Goal: Find specific page/section: Find specific page/section

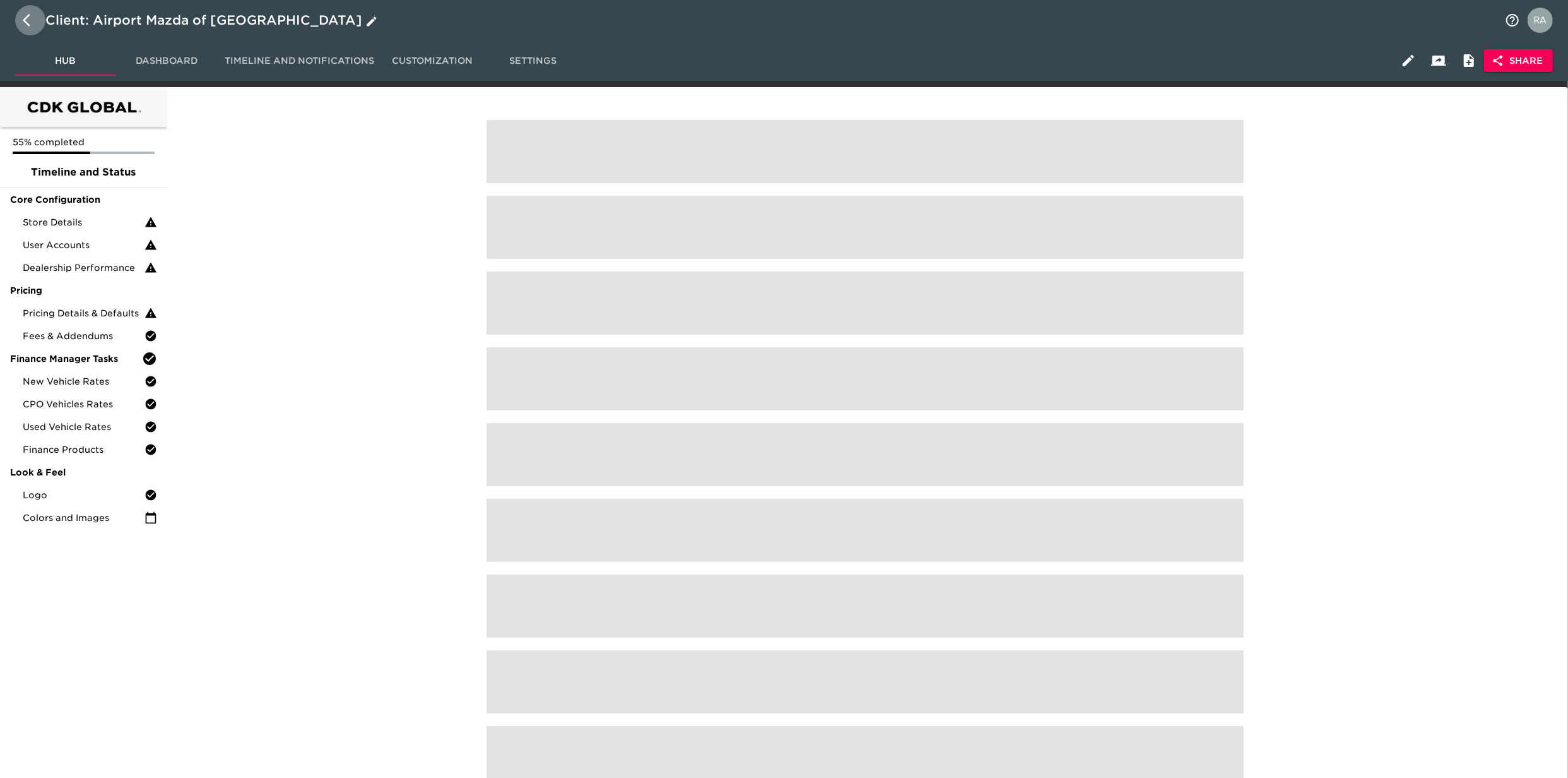
click at [19, 17] on button "button" at bounding box center [30, 20] width 30 height 30
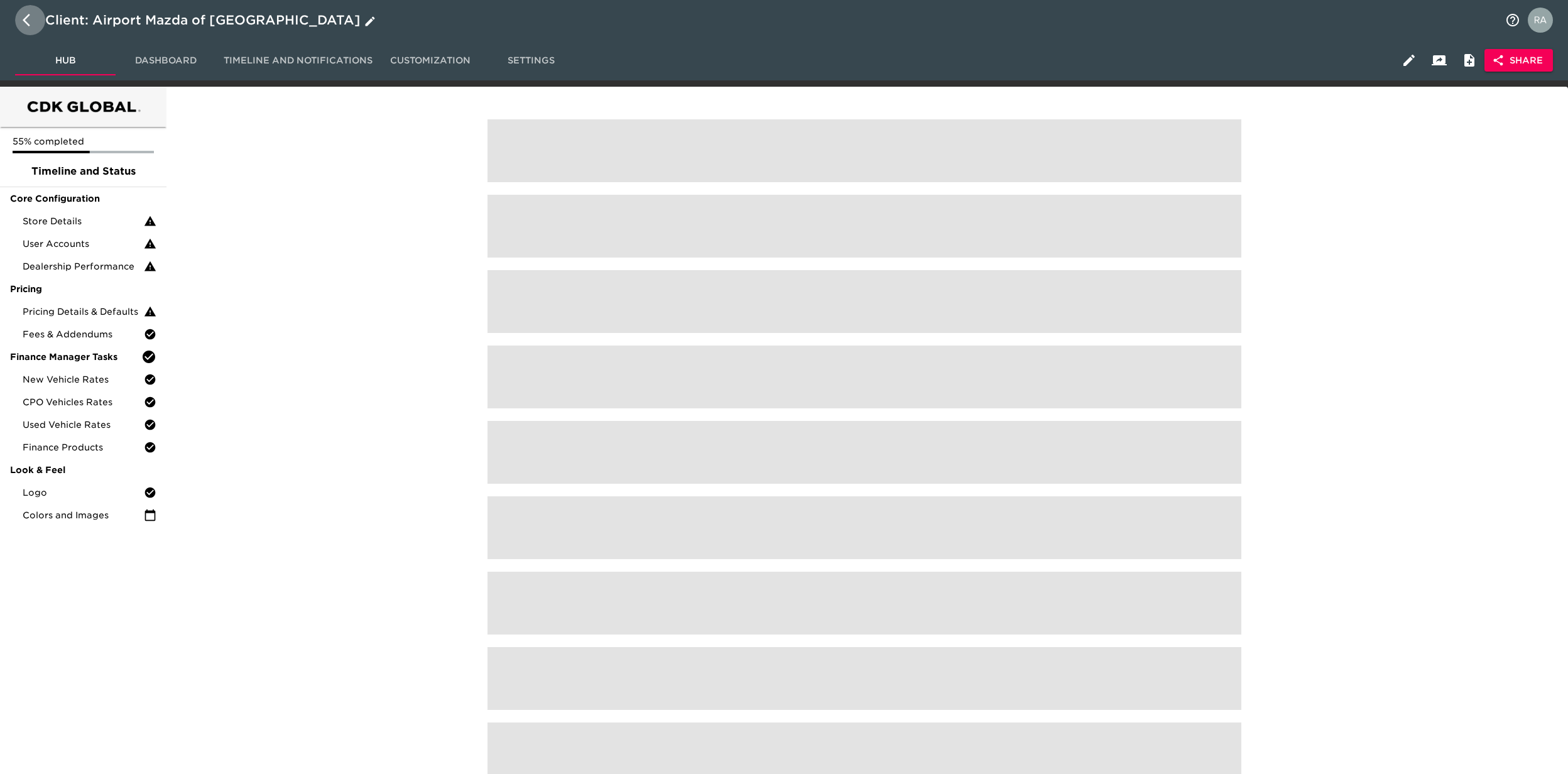
select select "10"
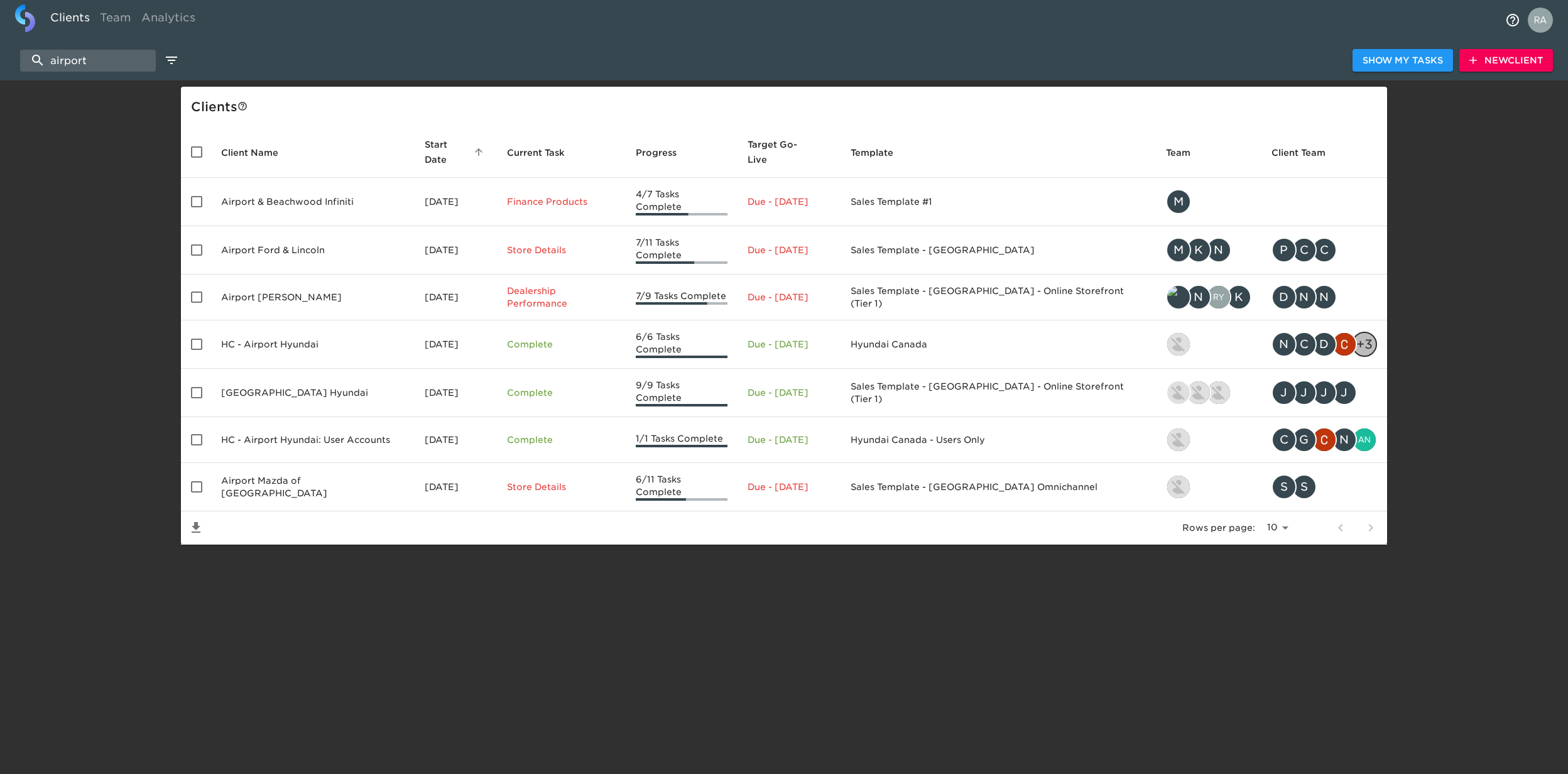
drag, startPoint x: 101, startPoint y: 62, endPoint x: -4, endPoint y: 66, distance: 105.1
click at [0, 66] on html "Clients Team Analytics airport Show My Tasks New Client Client s Client Name St…" at bounding box center [784, 292] width 1568 height 585
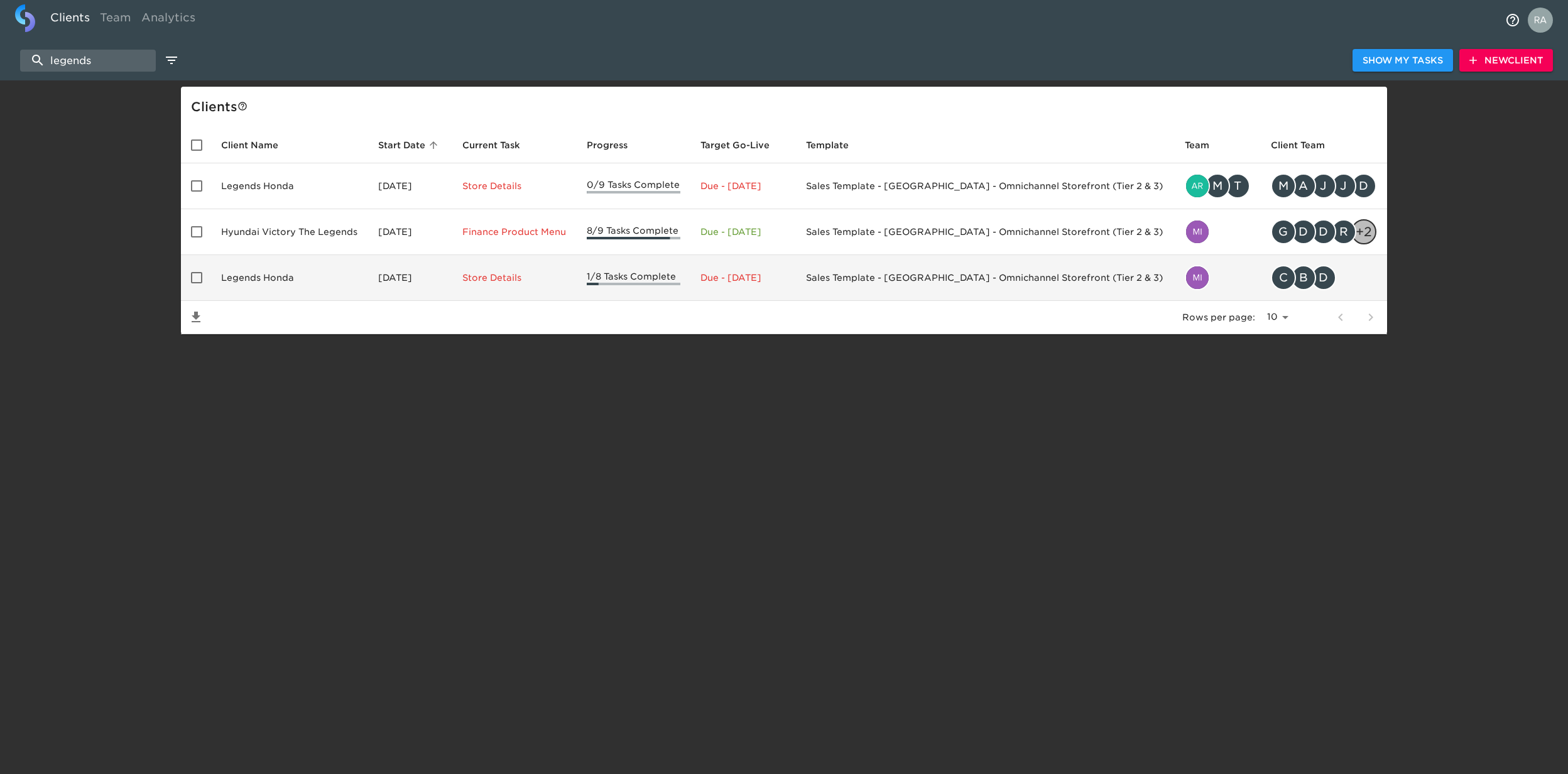
type input "legends"
click at [295, 292] on td "Legends Honda" at bounding box center [289, 278] width 157 height 46
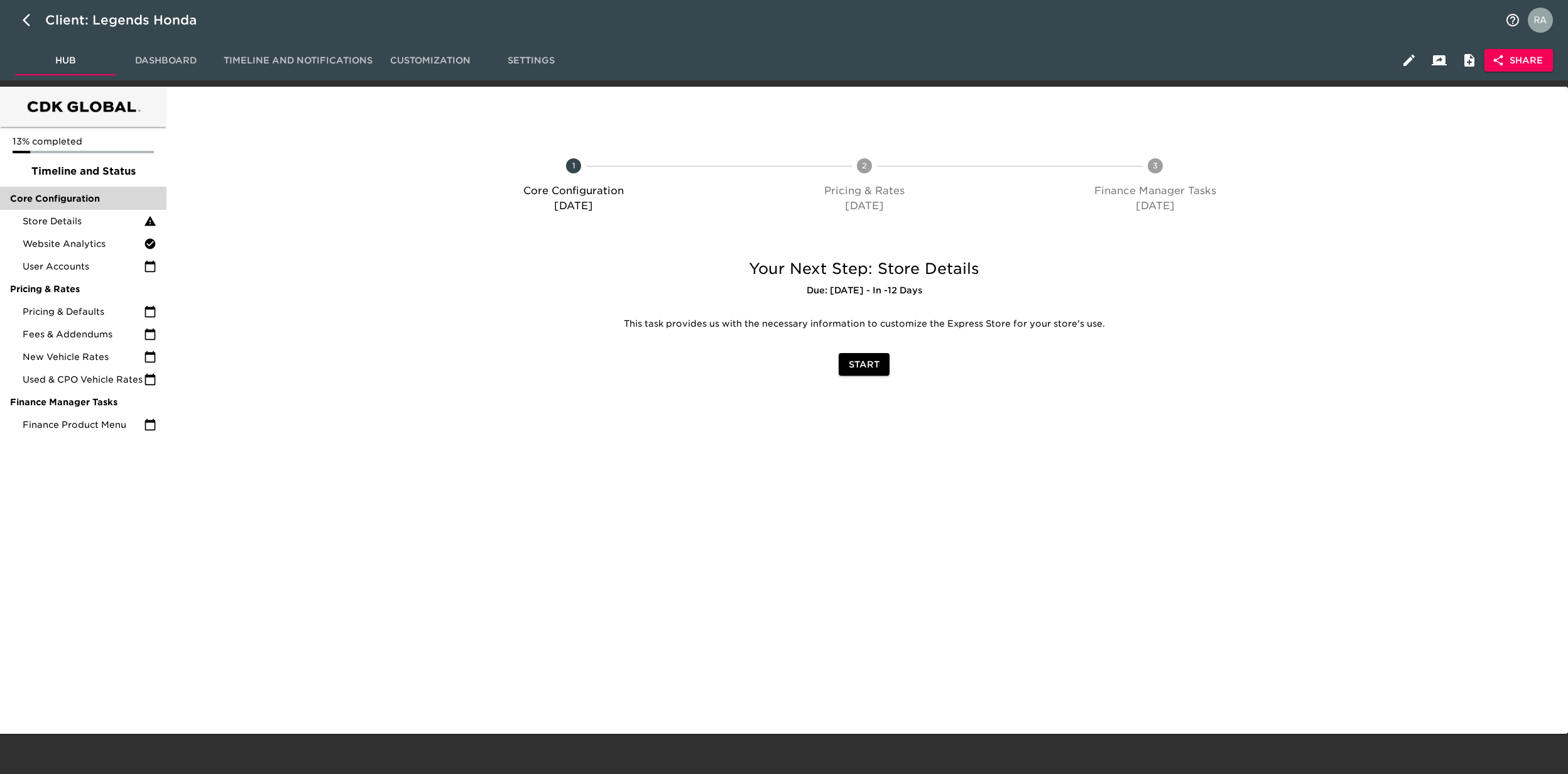
click at [71, 197] on span "Core Configuration" at bounding box center [83, 199] width 147 height 13
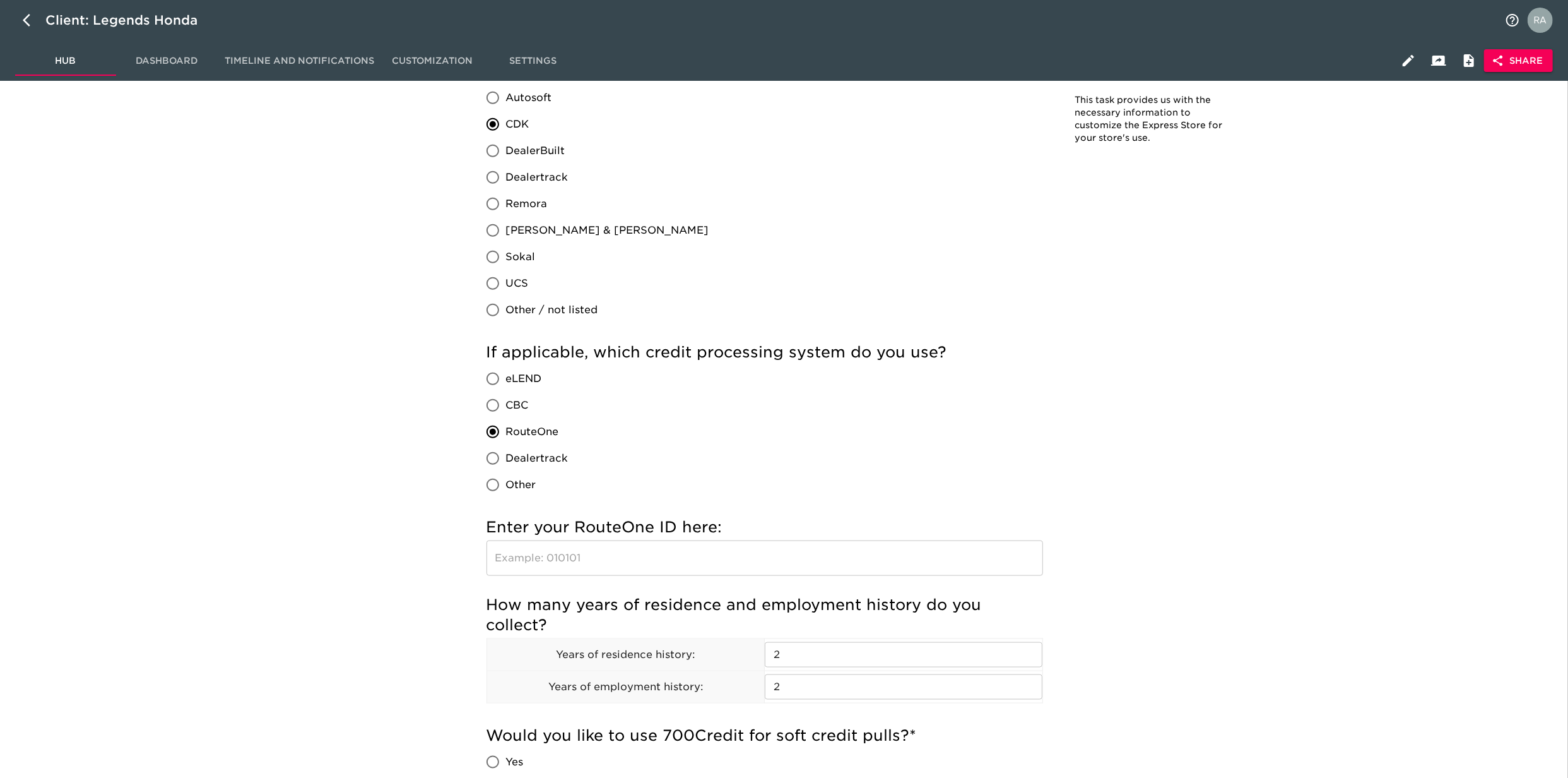
scroll to position [1290, 0]
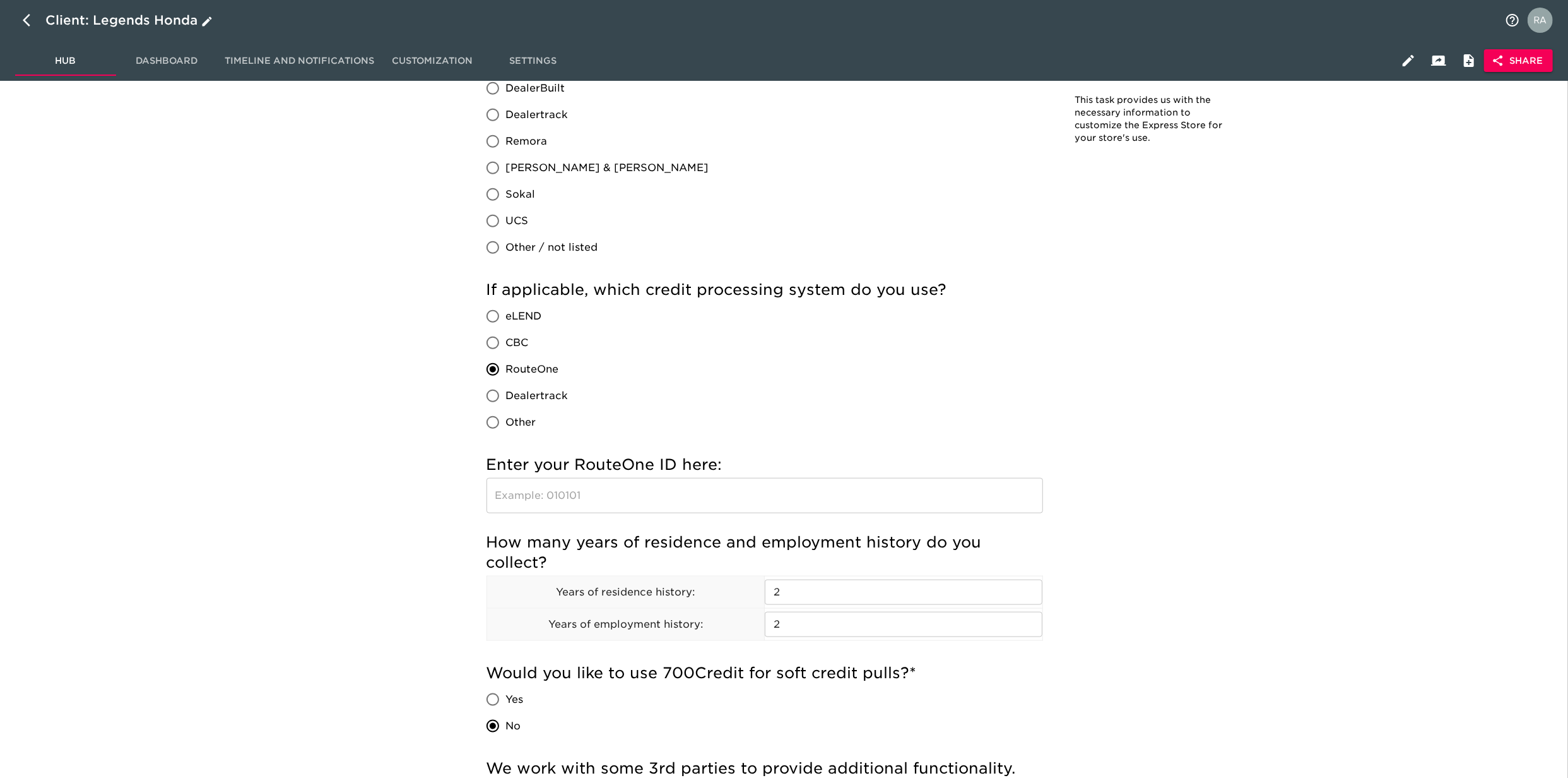
click at [35, 24] on icon "button" at bounding box center [30, 20] width 15 height 15
select select "10"
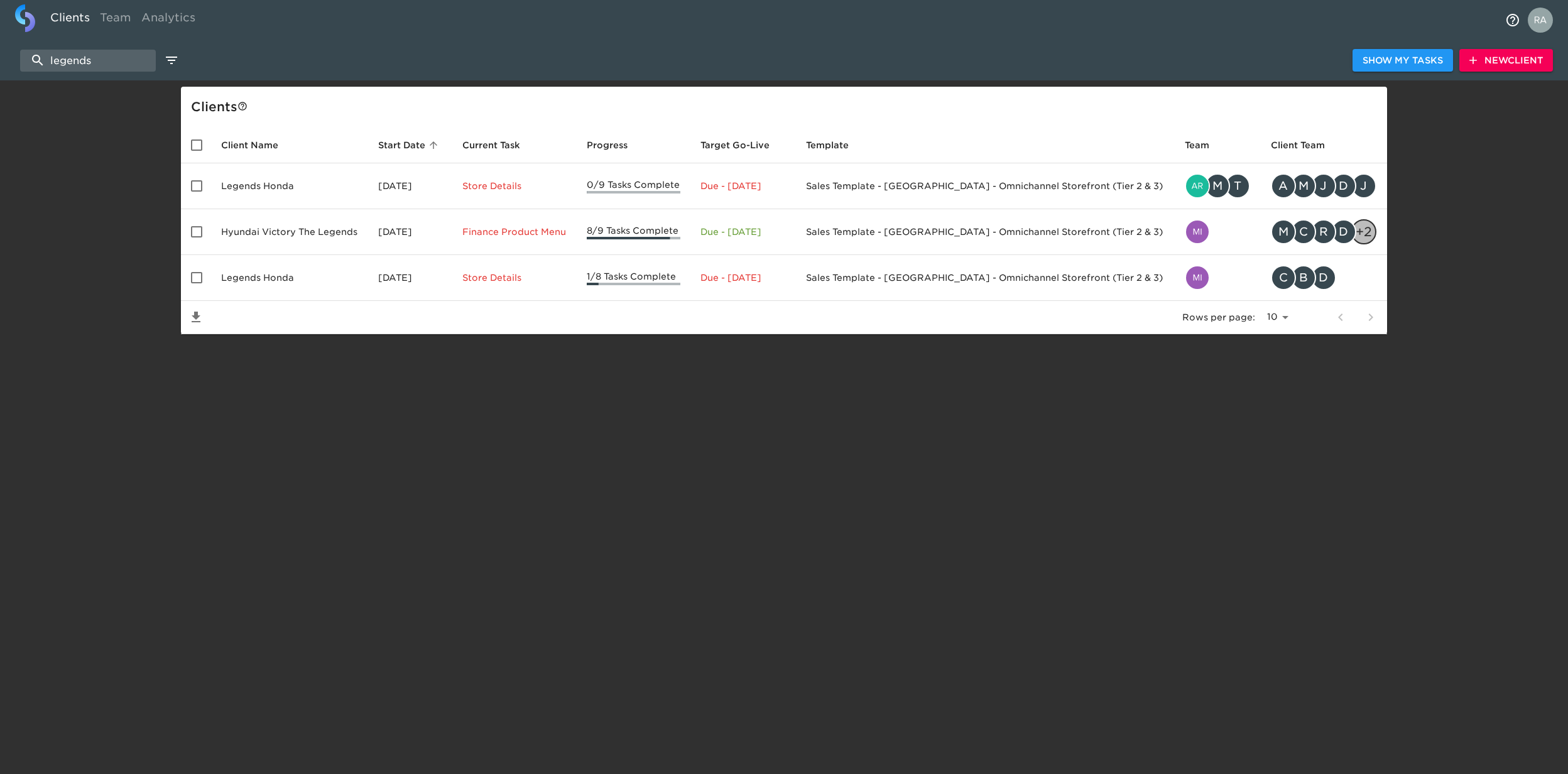
click at [91, 74] on div "legends Show My Tasks New Client" at bounding box center [784, 60] width 1568 height 40
drag, startPoint x: -4, startPoint y: 66, endPoint x: 14, endPoint y: 57, distance: 20.1
click at [0, 66] on html "Clients Team Analytics legends Show My Tasks New Client Client s Client Name St…" at bounding box center [784, 187] width 1568 height 375
paste input "Mercedes Benz of [GEOGRAPHIC_DATA]"
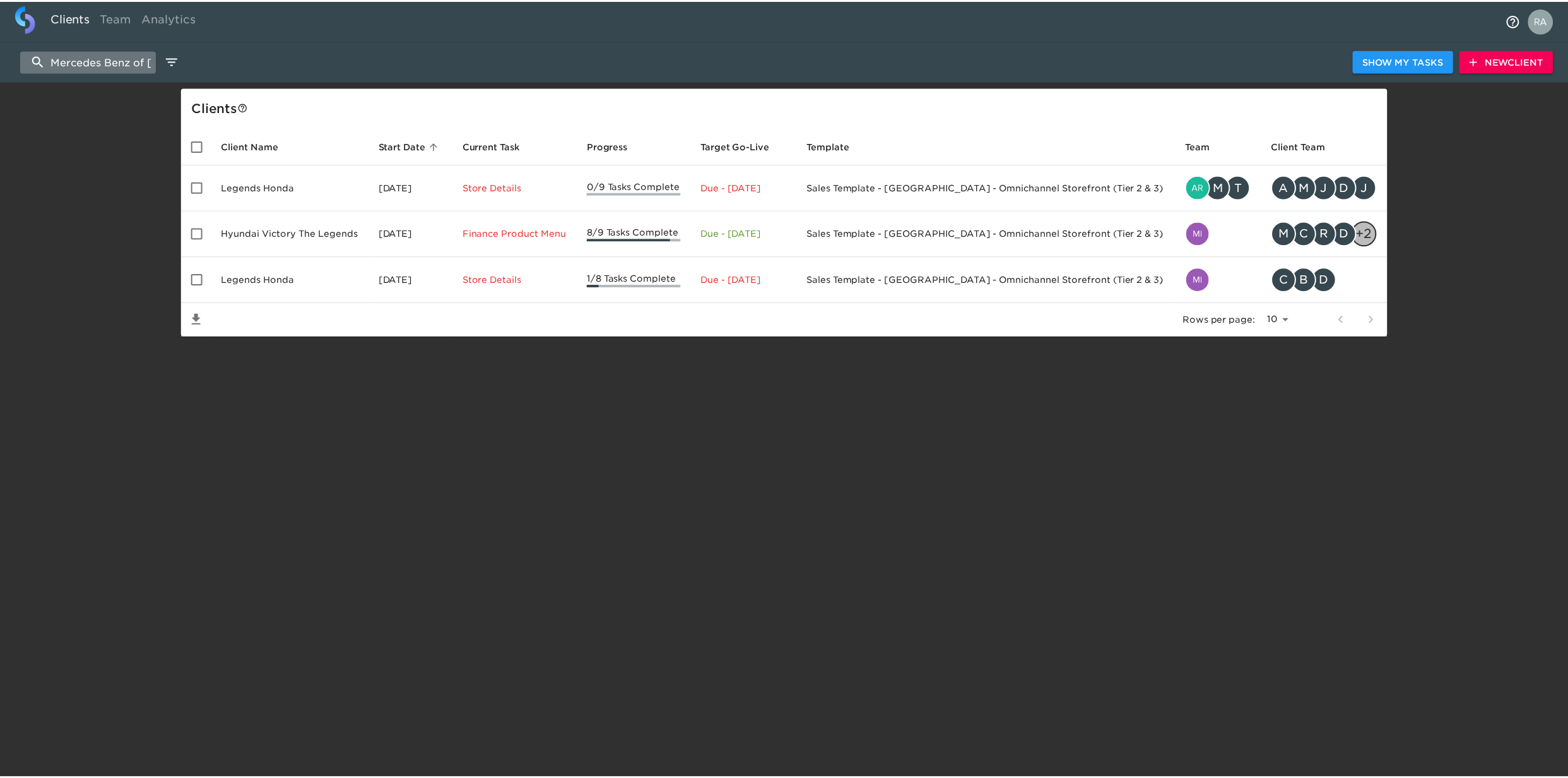
scroll to position [0, 74]
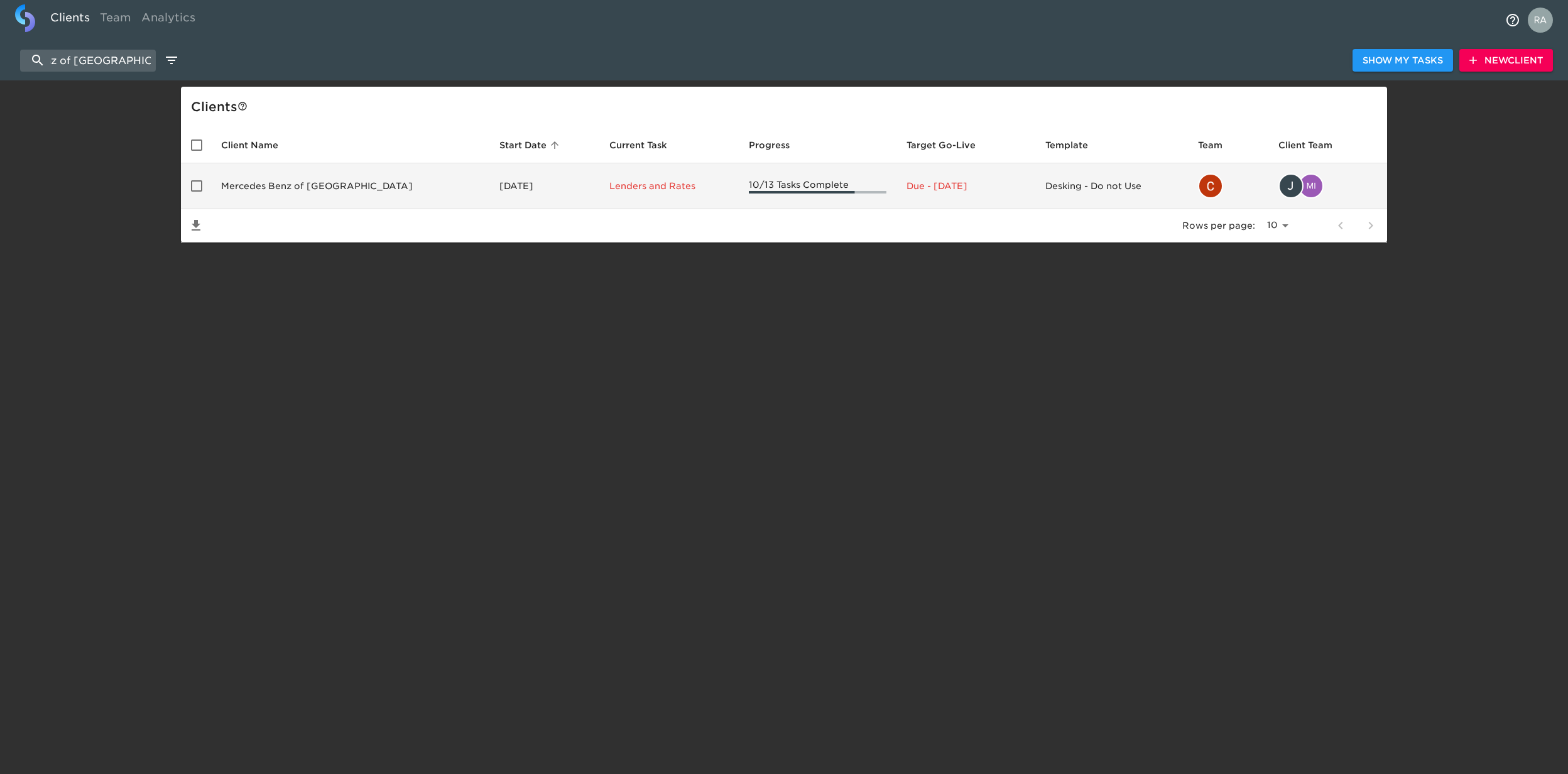
type input "Mercedes Benz of [GEOGRAPHIC_DATA]"
click at [350, 186] on td "Mercedes Benz of [GEOGRAPHIC_DATA]" at bounding box center [350, 186] width 278 height 46
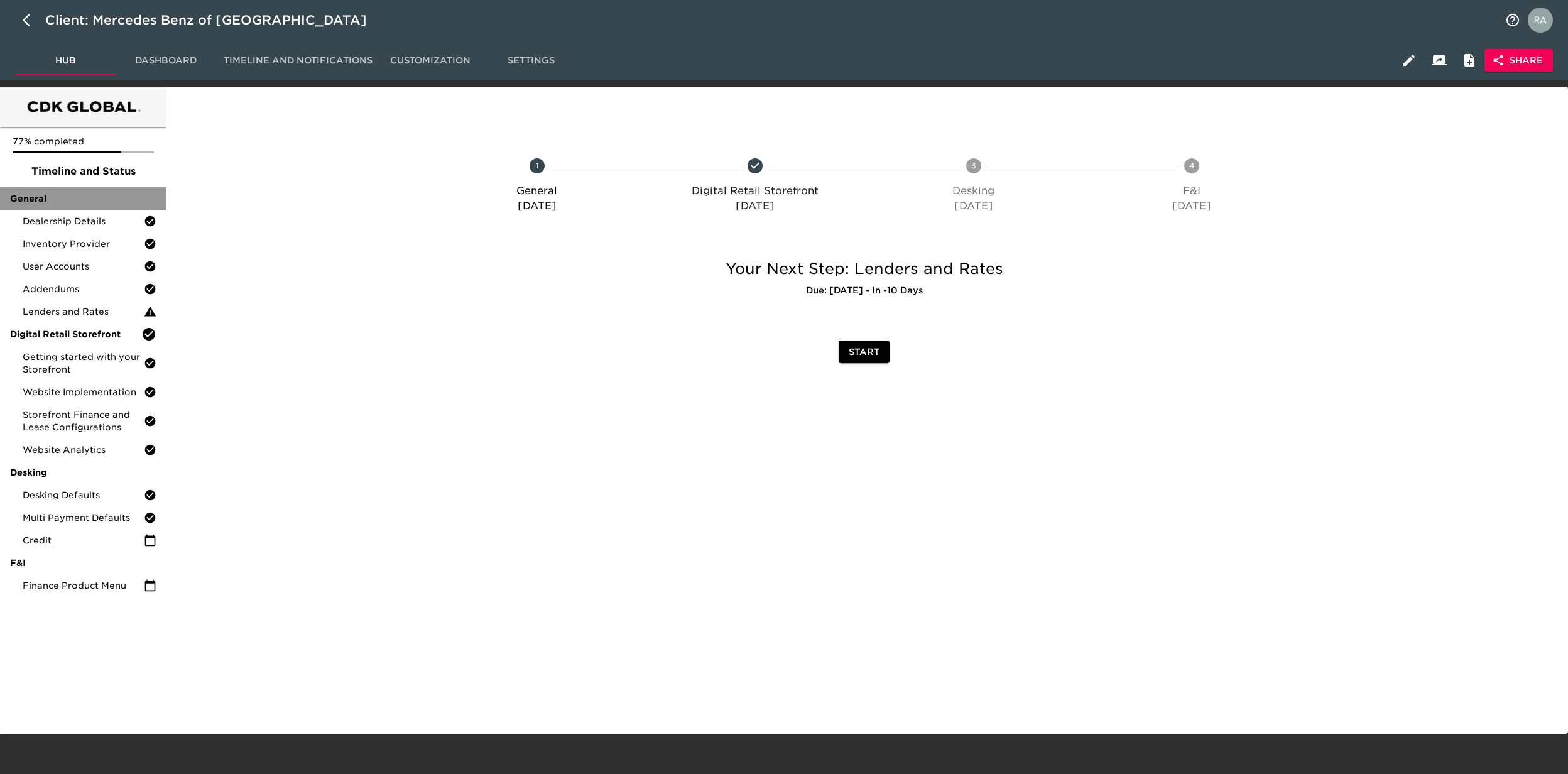
click at [61, 201] on span "General" at bounding box center [83, 199] width 147 height 13
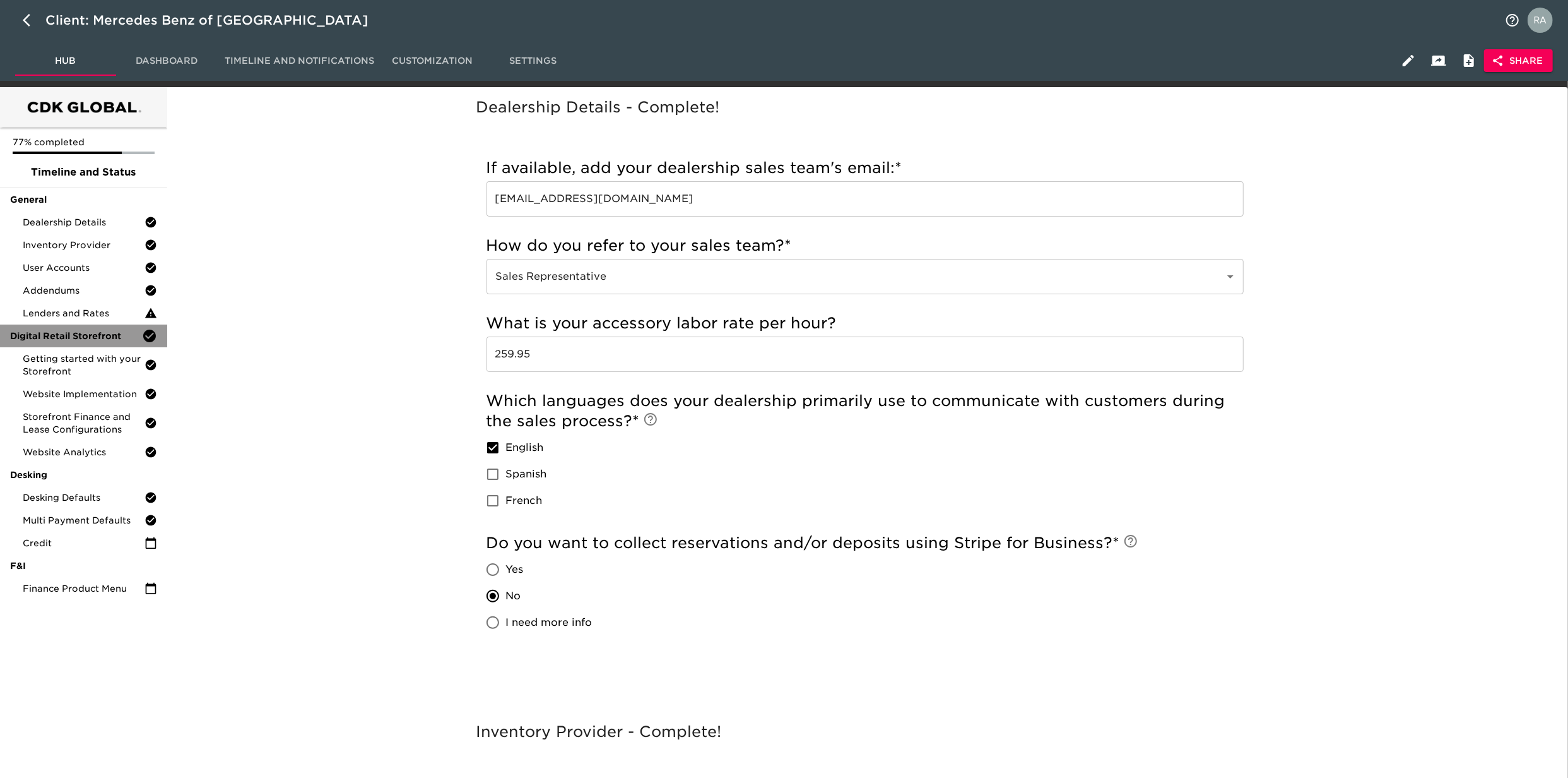
click at [107, 337] on span "Digital Retail Storefront" at bounding box center [76, 336] width 132 height 13
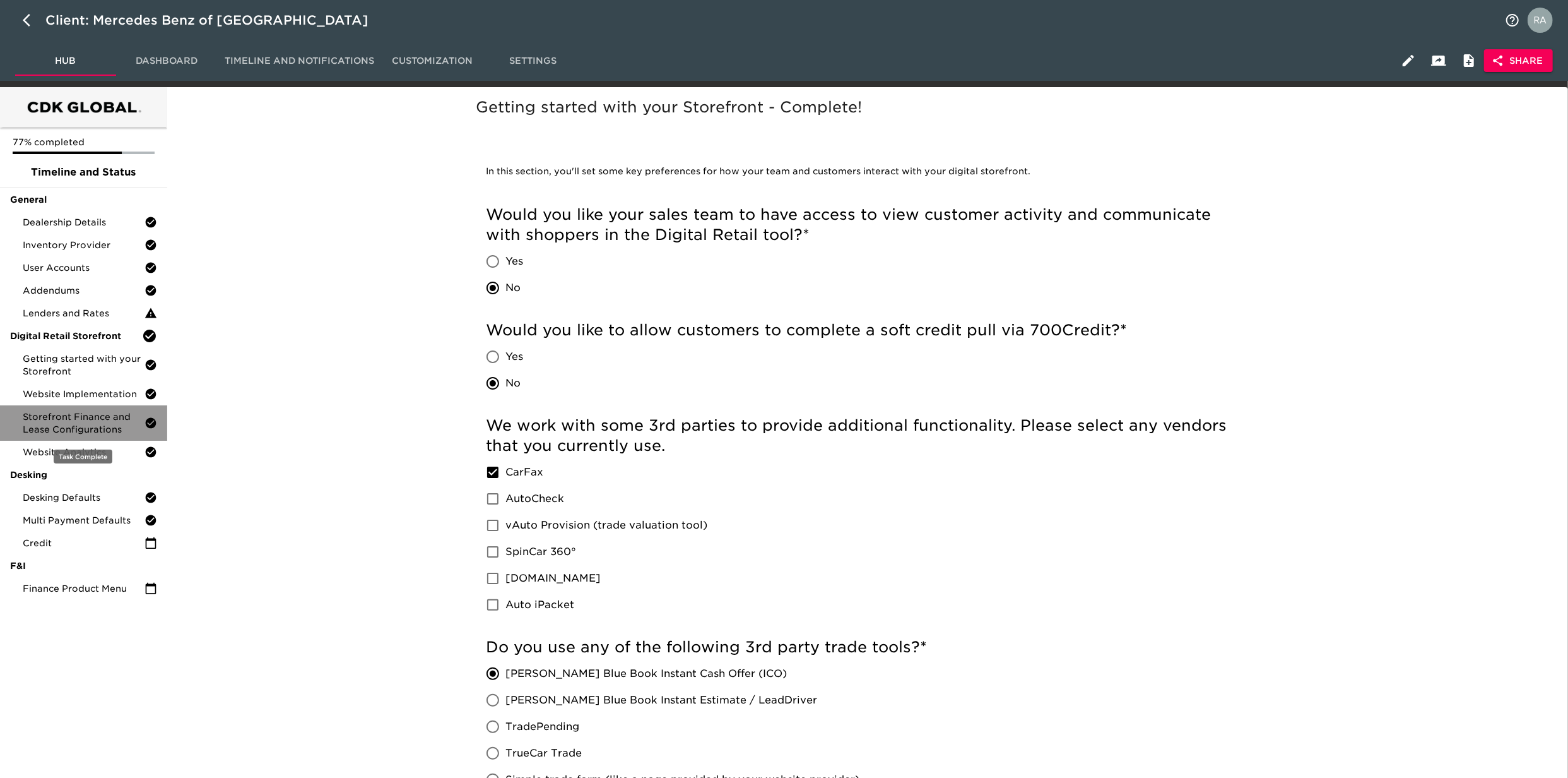
click at [49, 428] on span "Storefront Finance and Lease Configurations" at bounding box center [83, 423] width 122 height 25
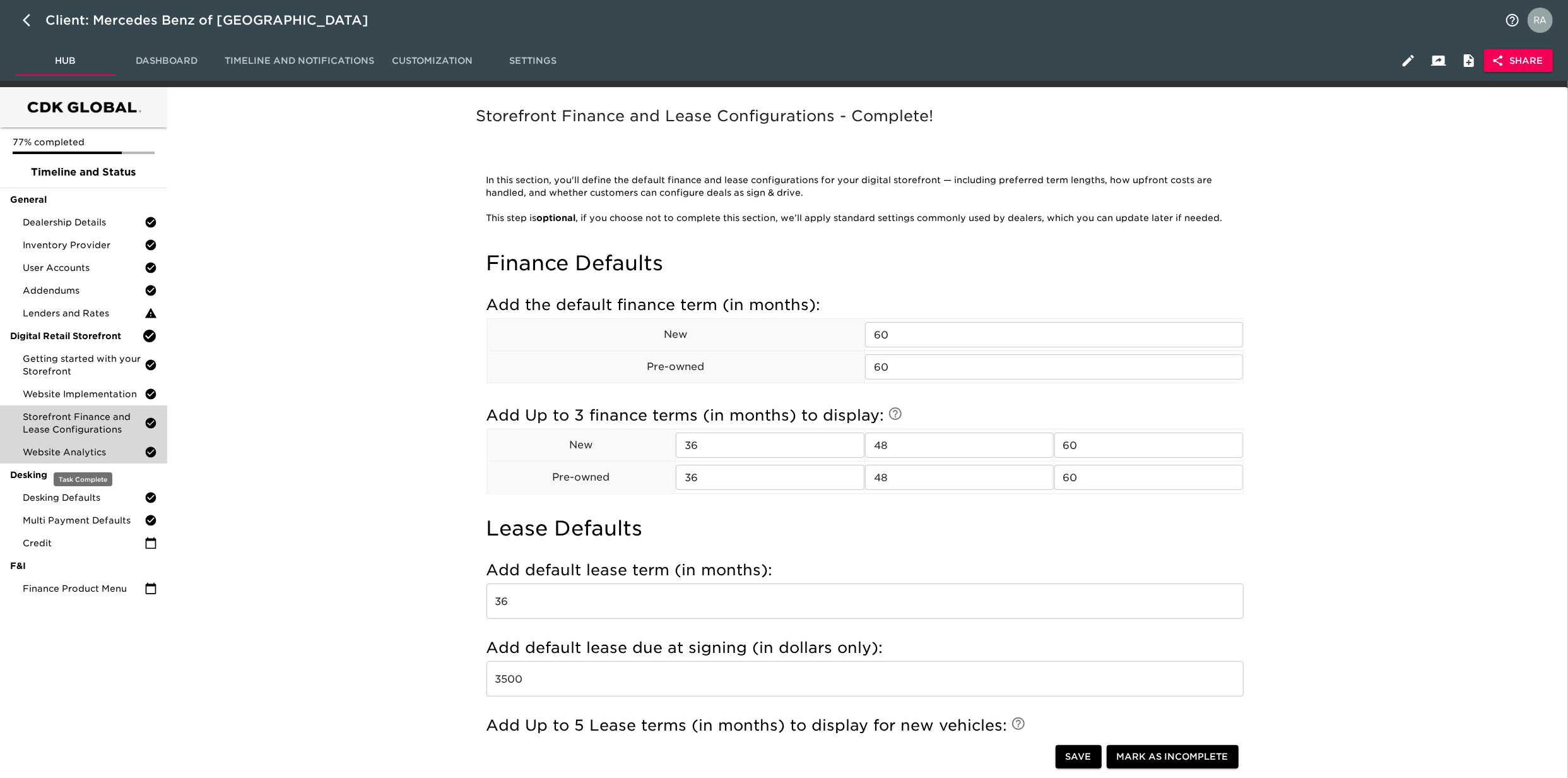
click at [92, 460] on div "Website Analytics" at bounding box center [83, 451] width 167 height 22
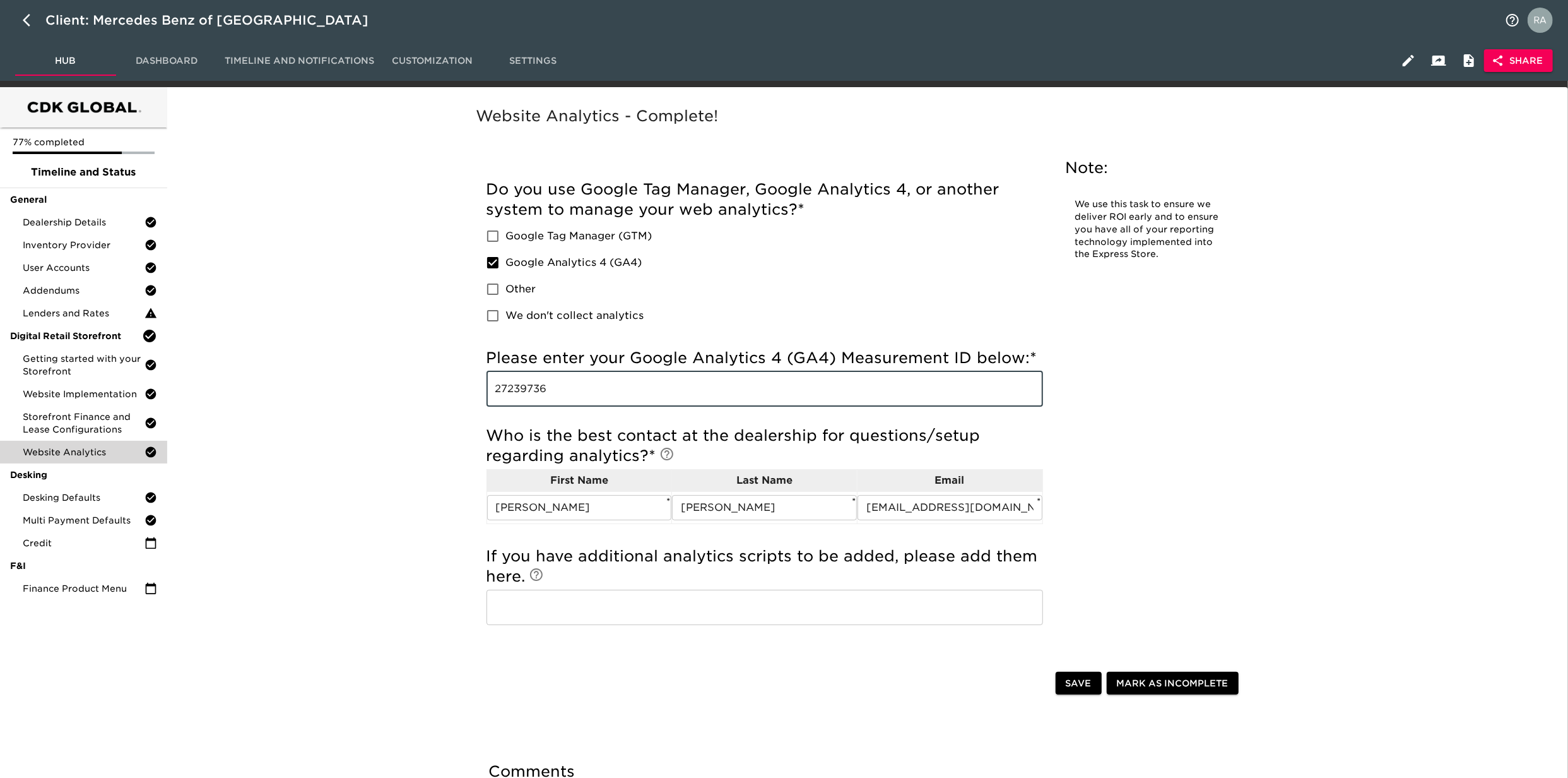
drag, startPoint x: 616, startPoint y: 391, endPoint x: 397, endPoint y: 410, distance: 219.8
click at [397, 410] on div "Website Analytics - Complete! Note: We use this task to ensure we deliver ROI e…" at bounding box center [865, 490] width 1391 height 791
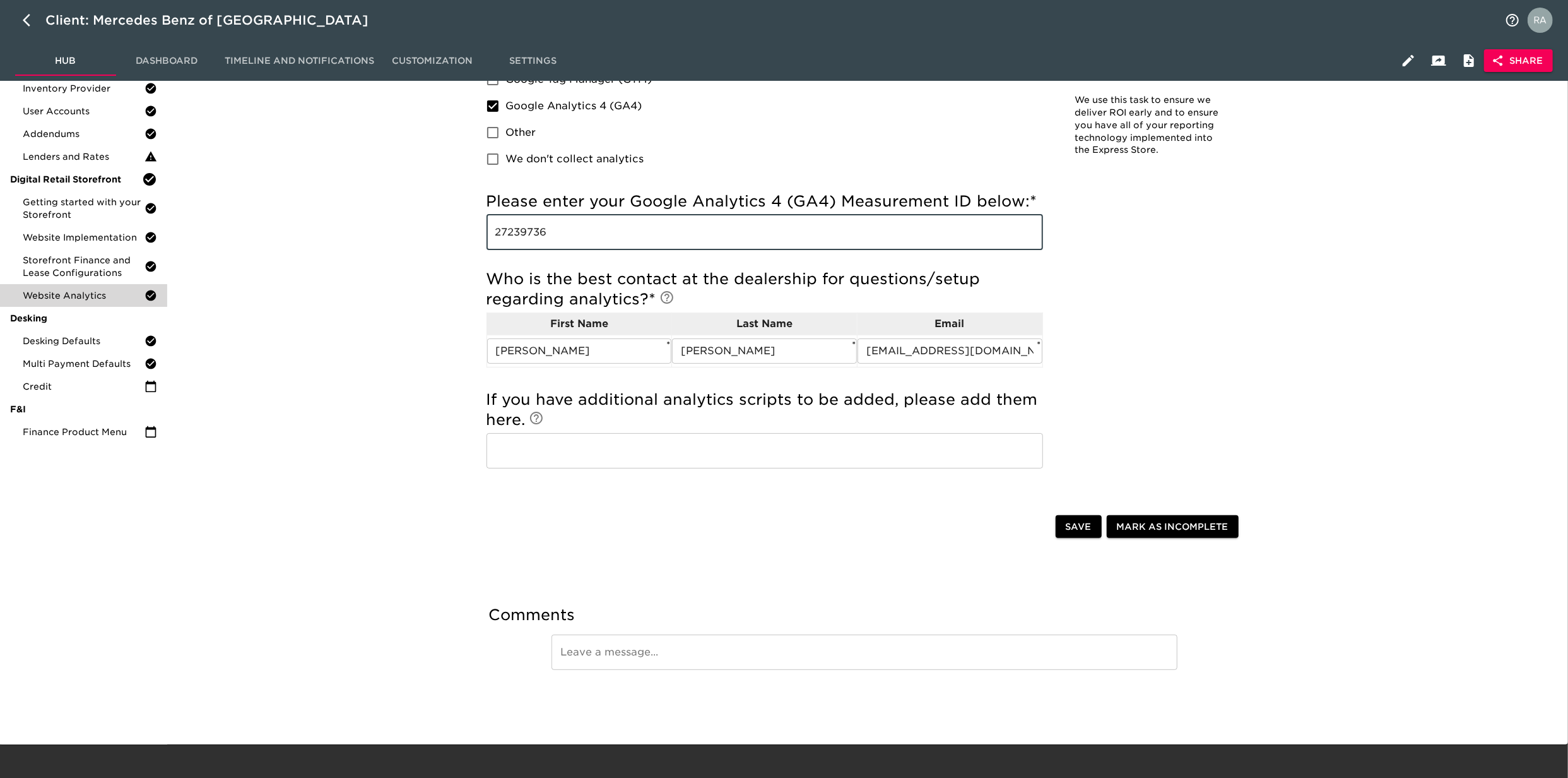
scroll to position [164, 0]
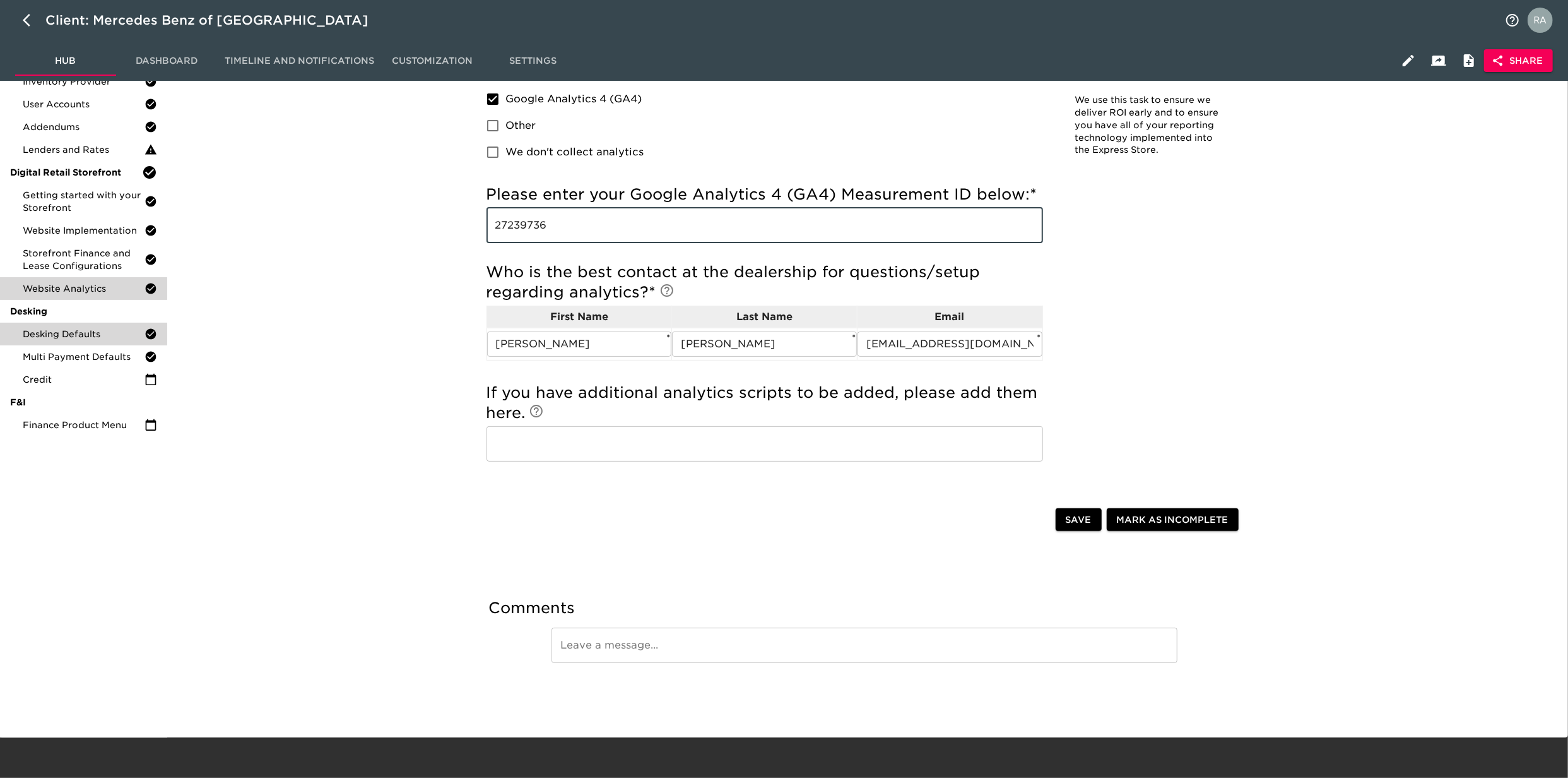
click at [60, 331] on span "Desking Defaults" at bounding box center [83, 334] width 122 height 13
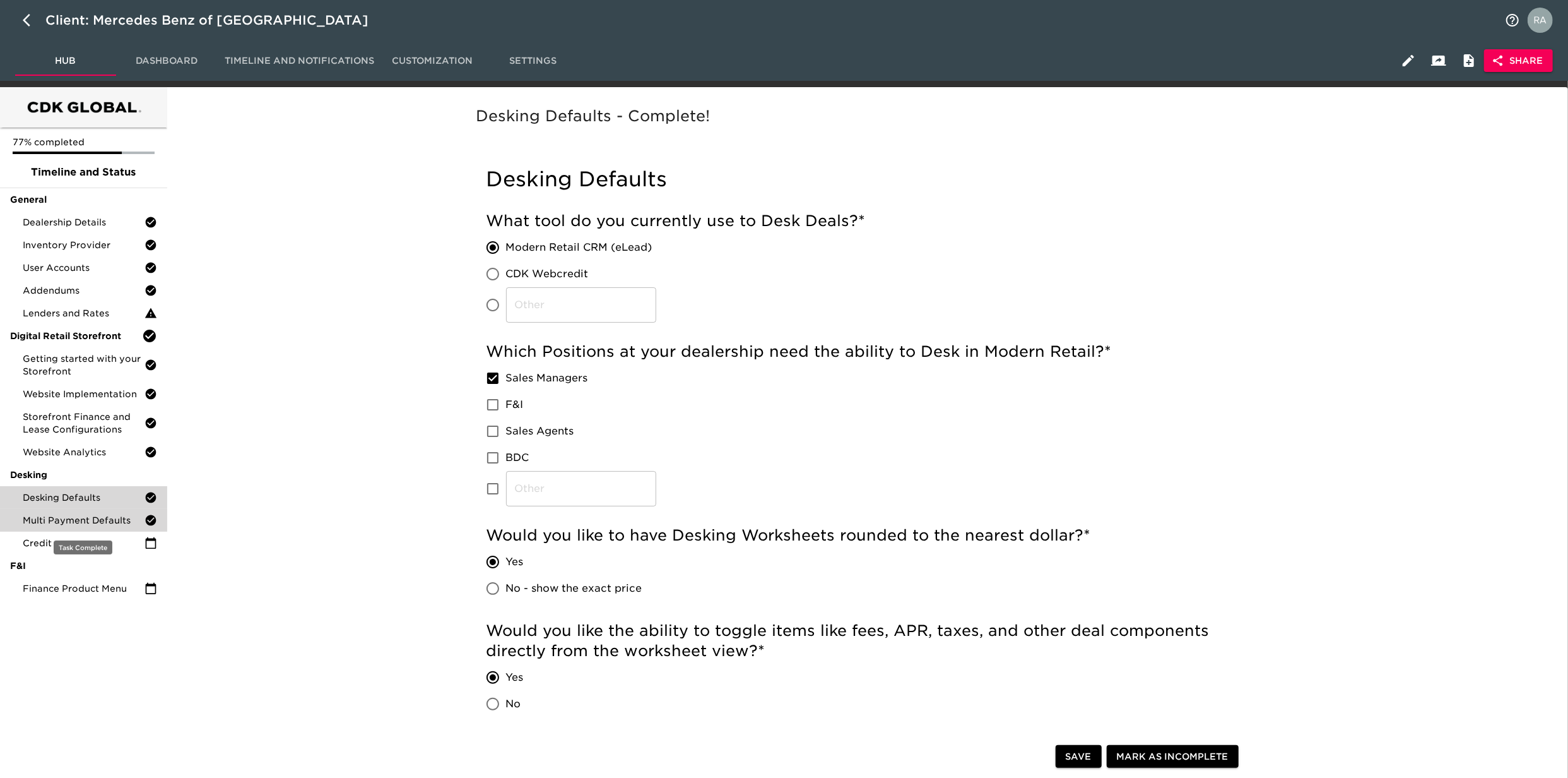
click at [92, 523] on span "Multi Payment Defaults" at bounding box center [83, 521] width 122 height 13
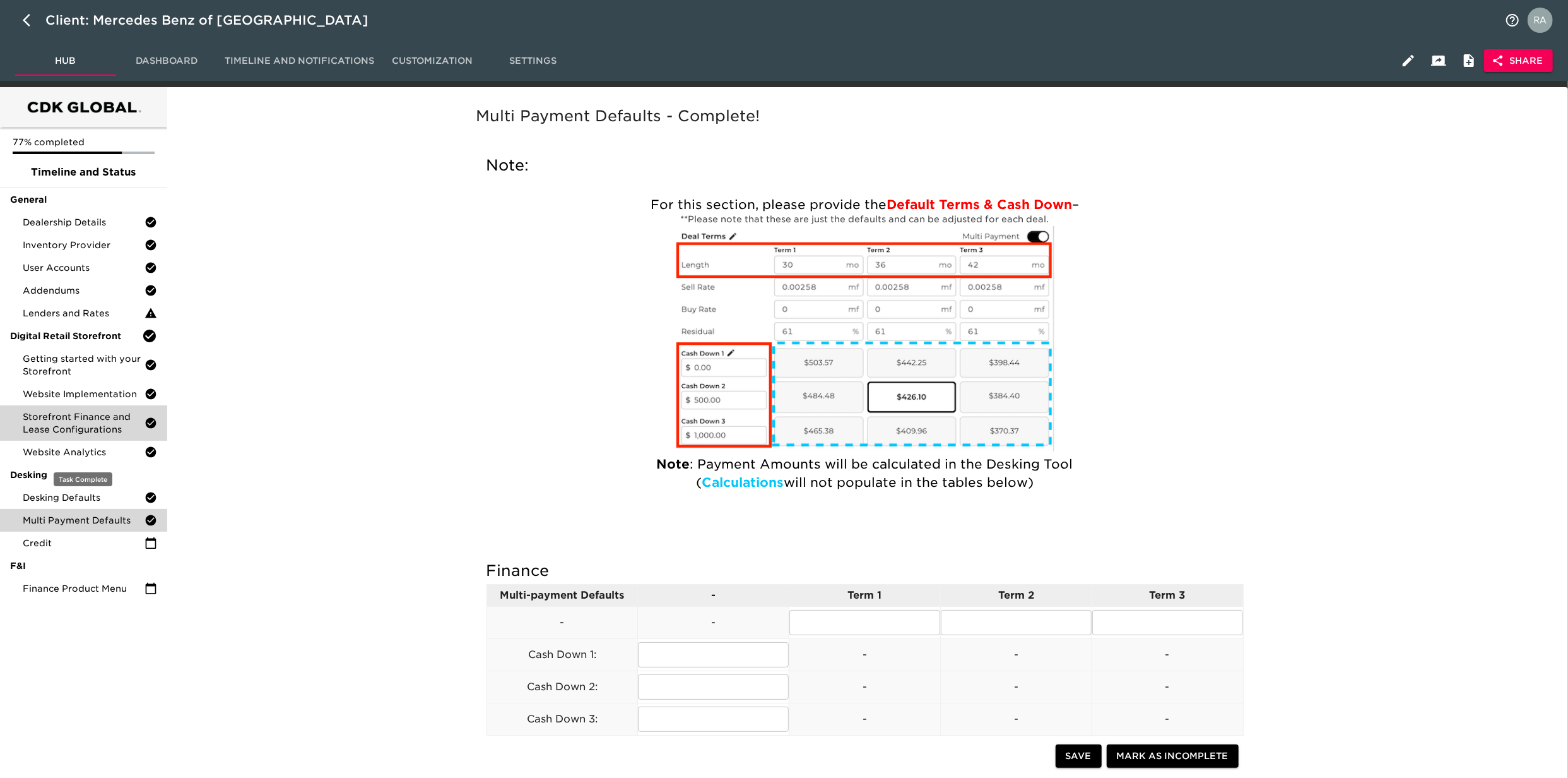
click at [86, 438] on div "Storefront Finance and Lease Configurations" at bounding box center [83, 423] width 167 height 35
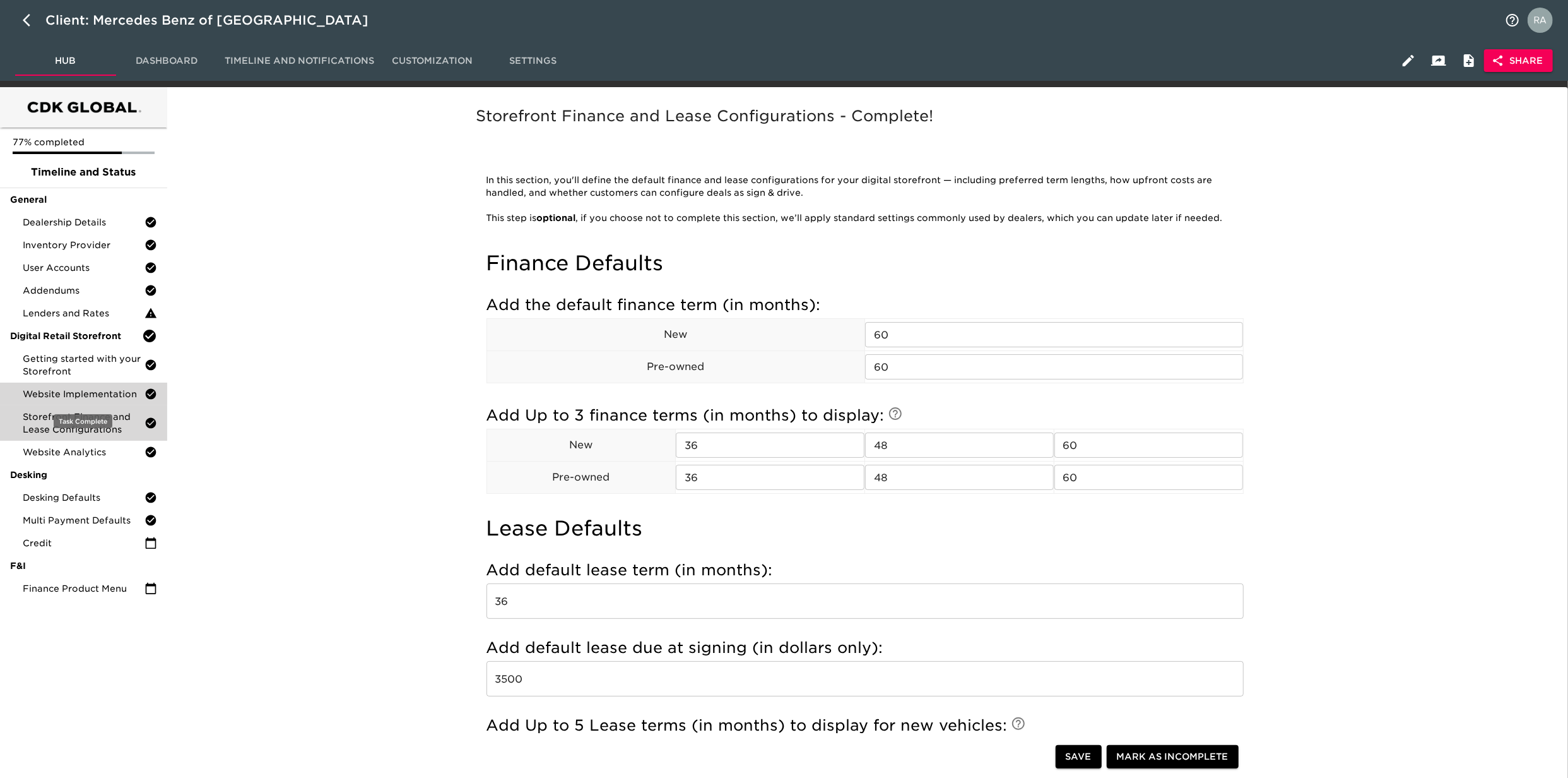
click at [72, 389] on span "Website Implementation" at bounding box center [83, 394] width 122 height 13
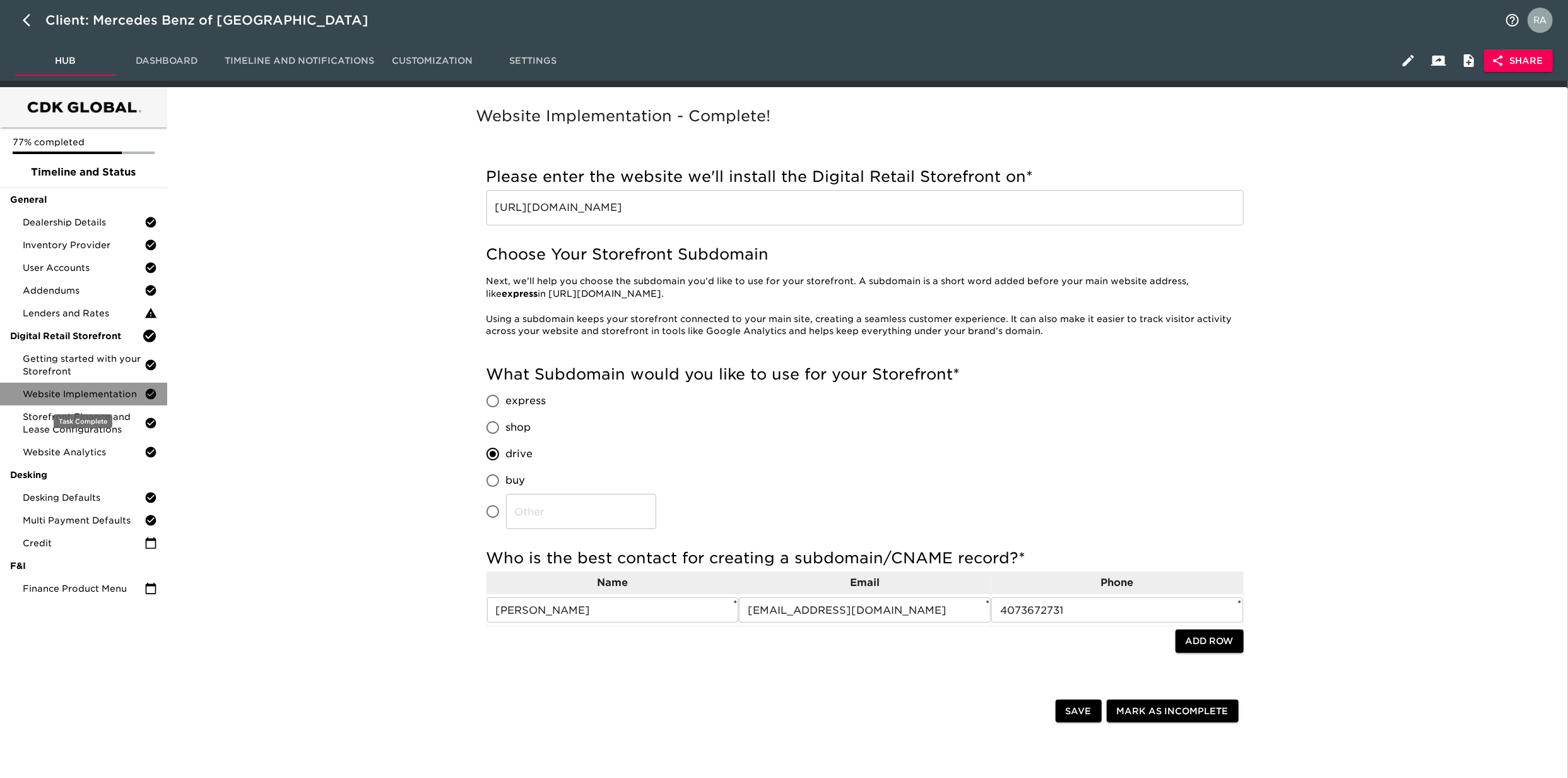
click at [105, 387] on span "Website Implementation" at bounding box center [83, 394] width 122 height 13
click at [73, 370] on span "Getting started with your Storefront" at bounding box center [83, 364] width 122 height 25
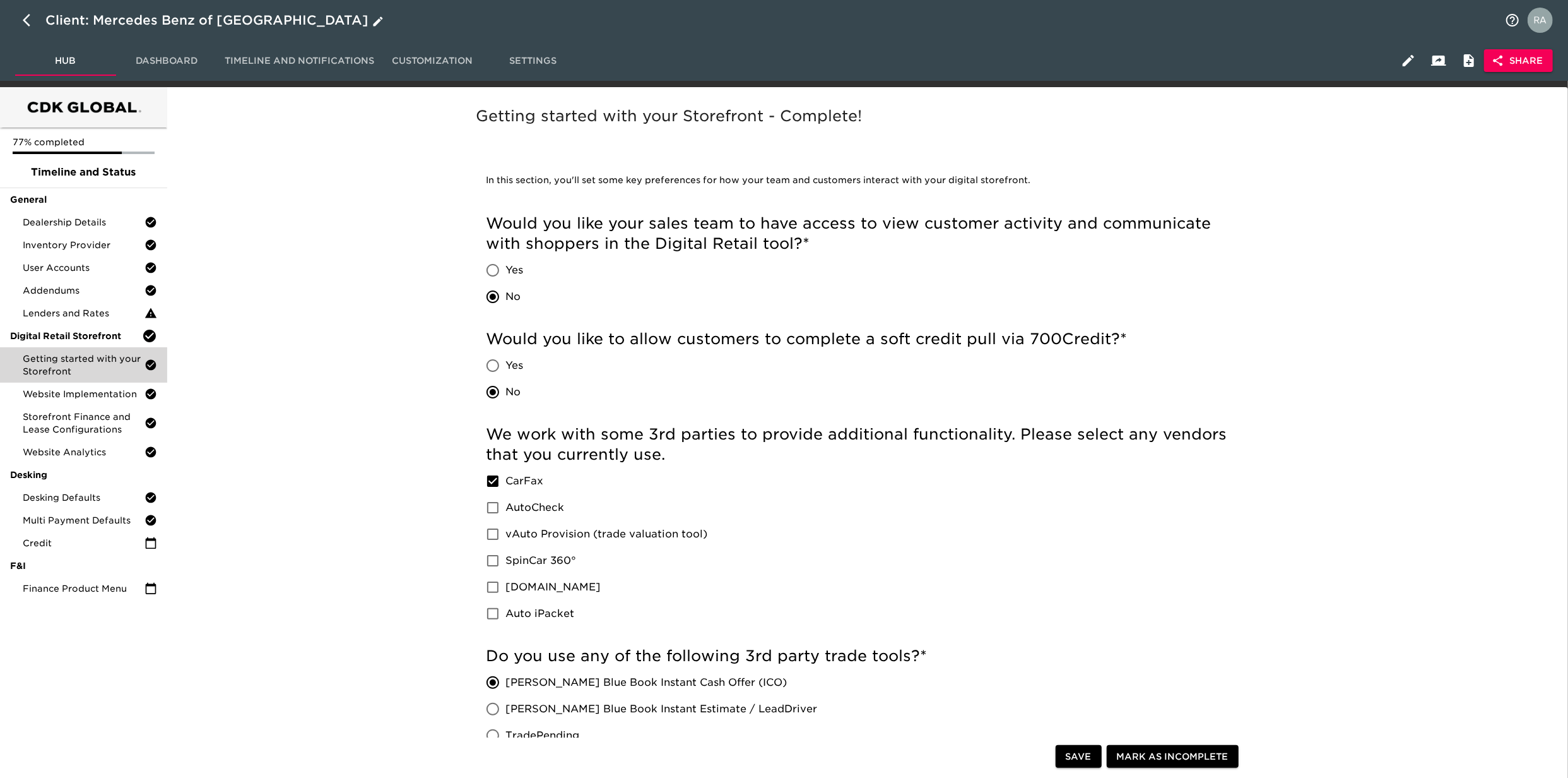
click at [22, 26] on button "button" at bounding box center [30, 20] width 30 height 30
select select "10"
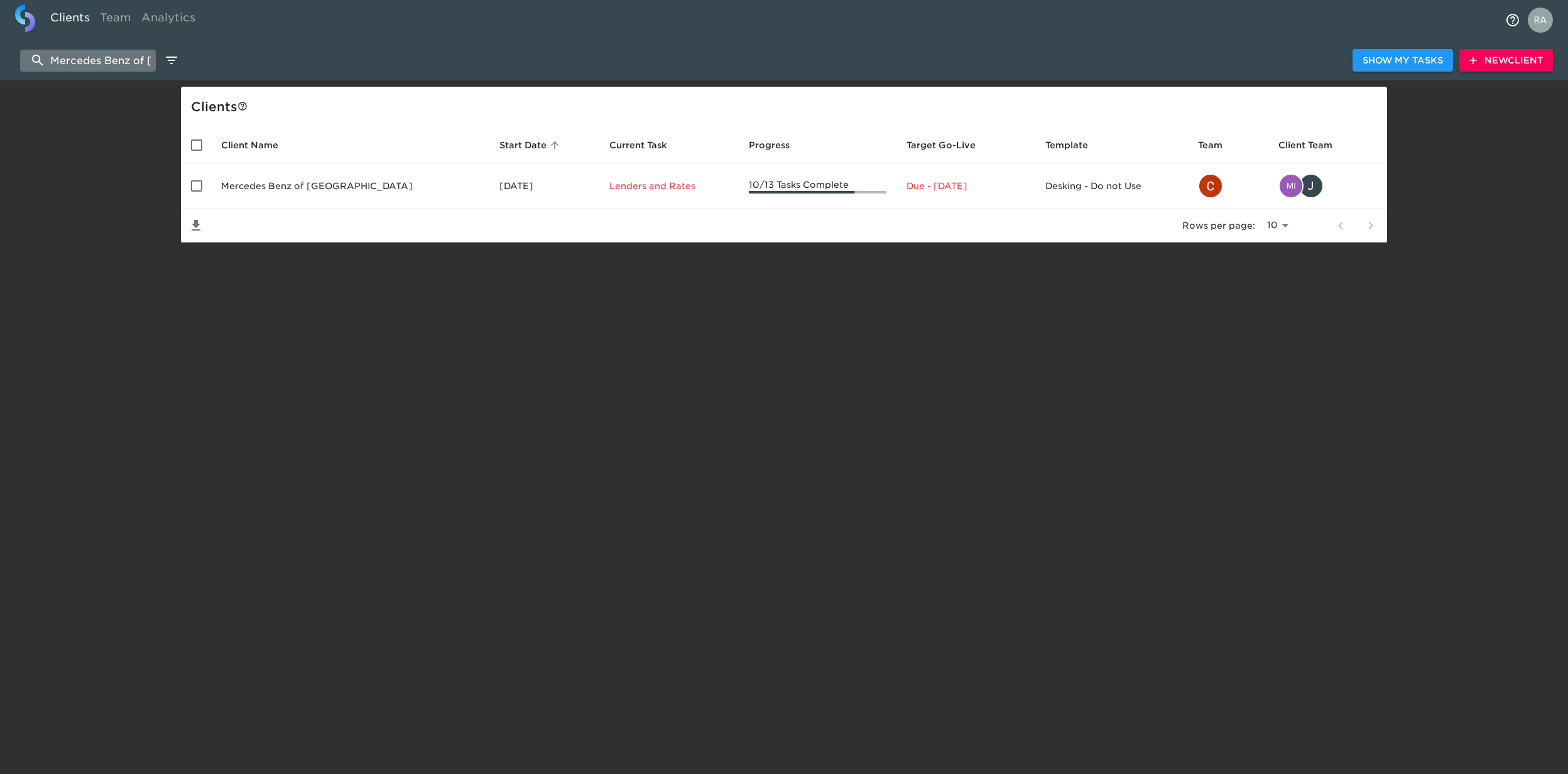
click at [97, 61] on input "Mercedes Benz of [GEOGRAPHIC_DATA]" at bounding box center [88, 61] width 136 height 22
click at [97, 59] on input "Mercedes Benz of [GEOGRAPHIC_DATA]" at bounding box center [88, 61] width 136 height 22
paste input "[PERSON_NAME]"
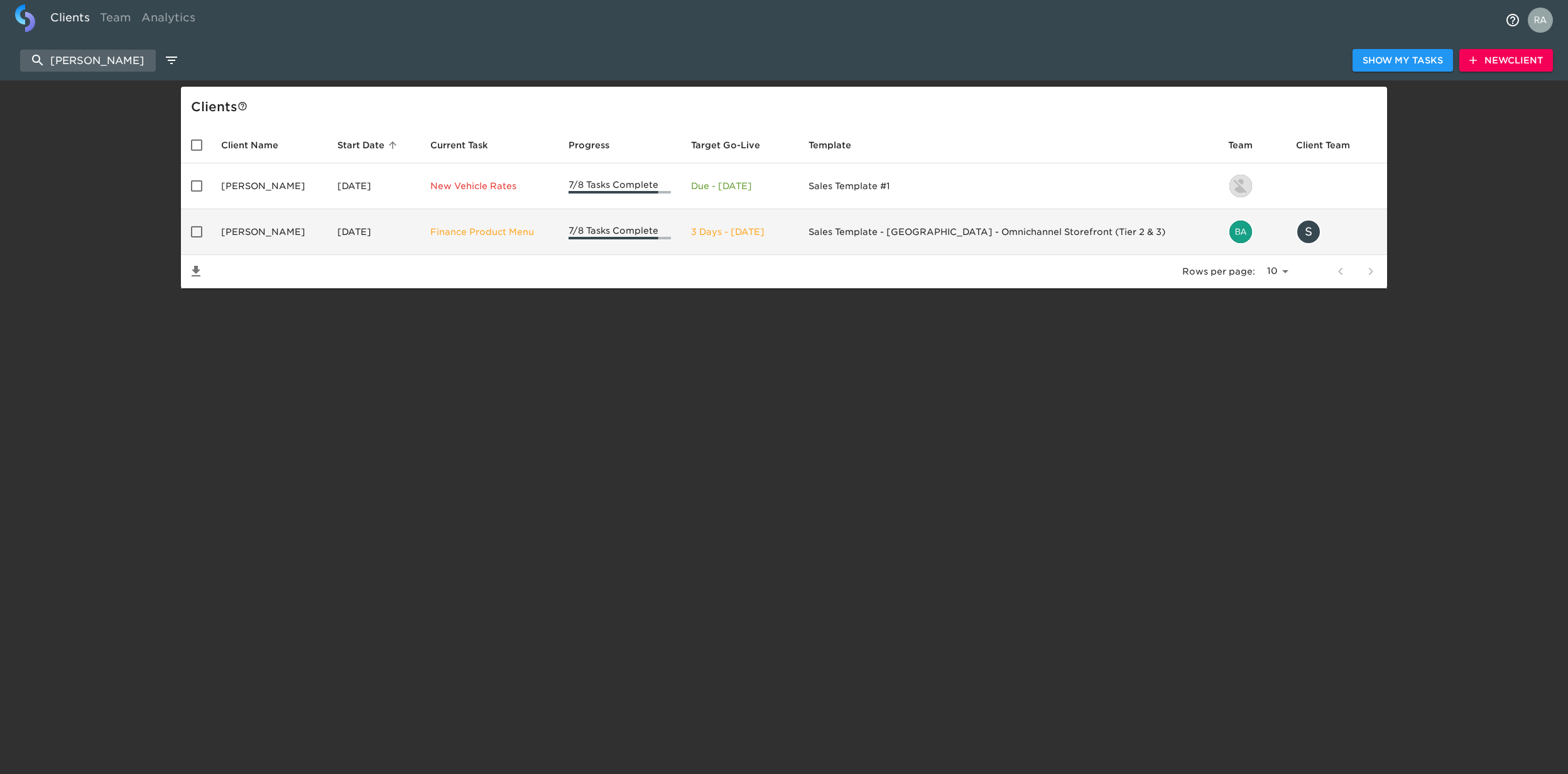
type input "[PERSON_NAME]"
click at [961, 245] on td "Sales Template - [GEOGRAPHIC_DATA] - Omnichannel Storefront (Tier 2 & 3)" at bounding box center [1009, 232] width 421 height 46
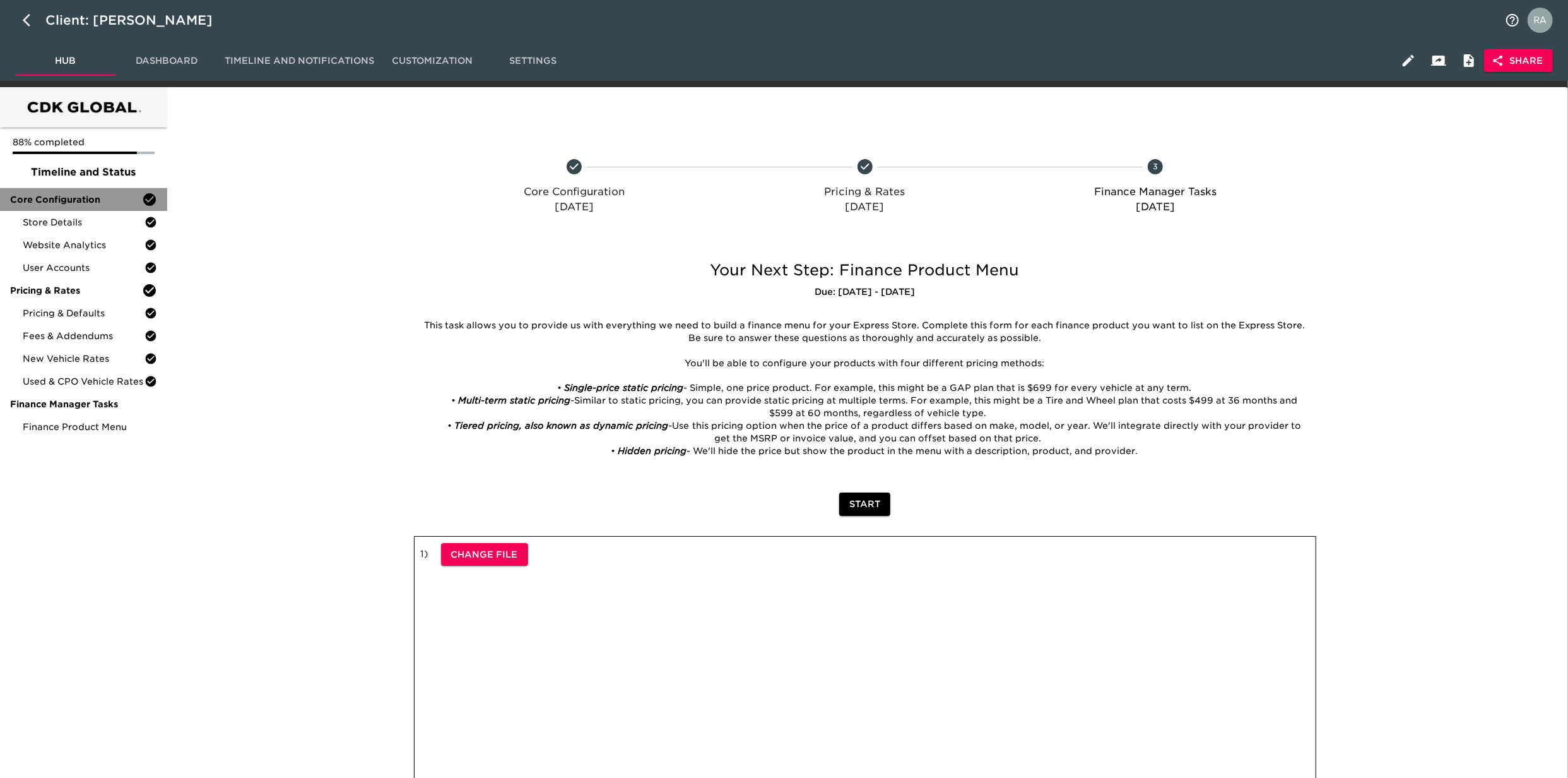
click at [76, 203] on span "Core Configuration" at bounding box center [76, 200] width 132 height 13
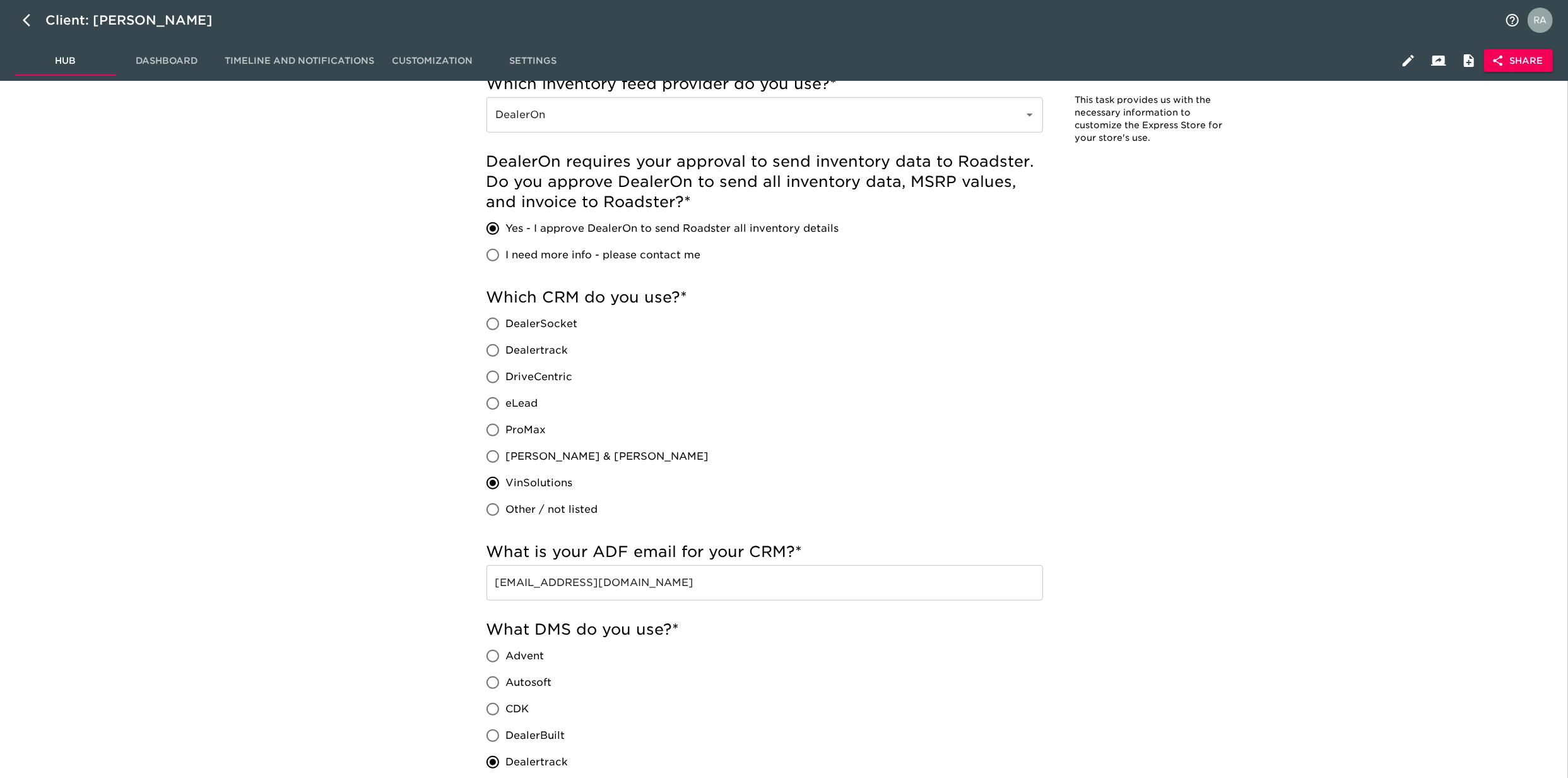
scroll to position [562, 0]
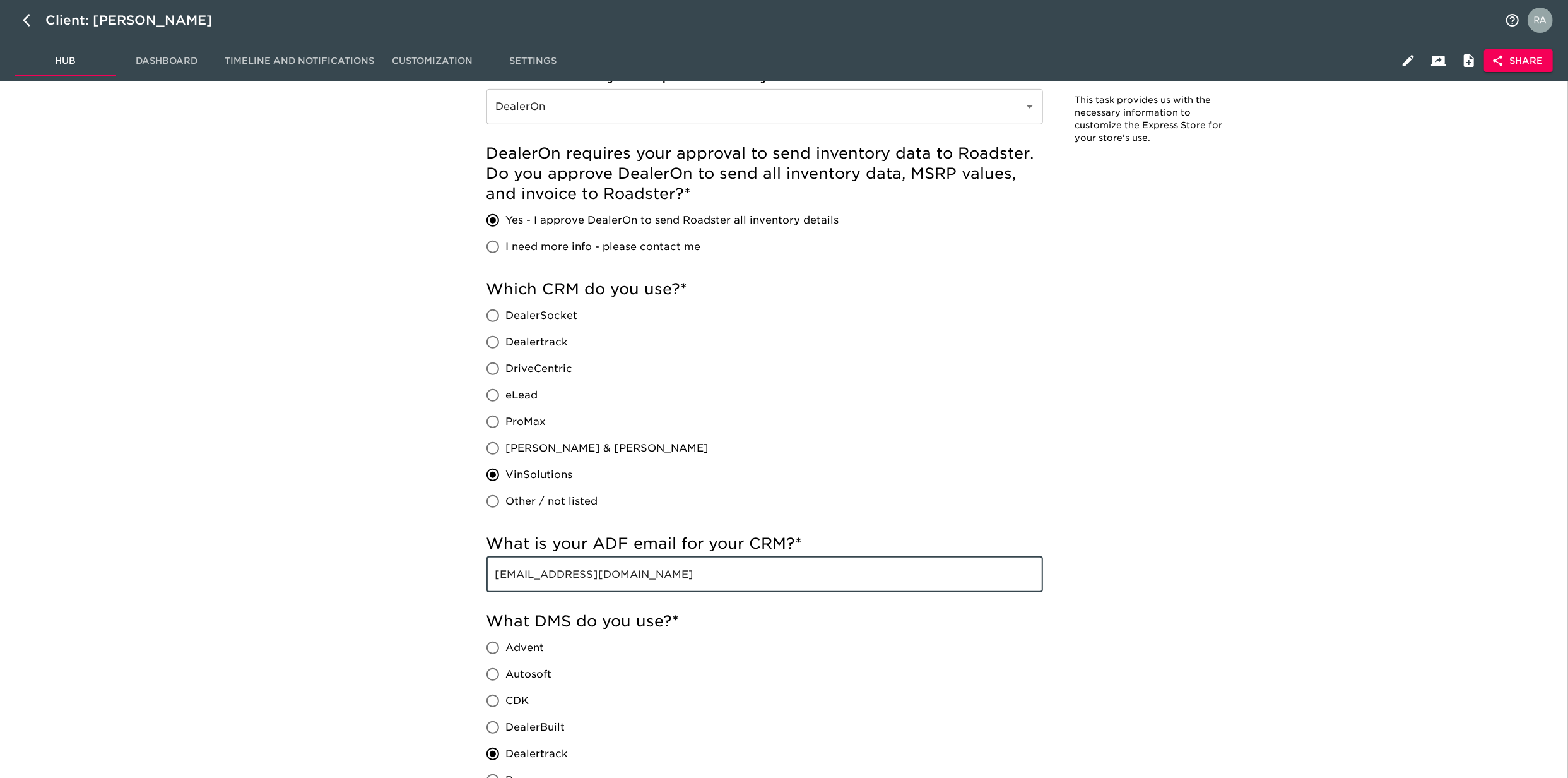
drag, startPoint x: 659, startPoint y: 576, endPoint x: 422, endPoint y: 576, distance: 237.0
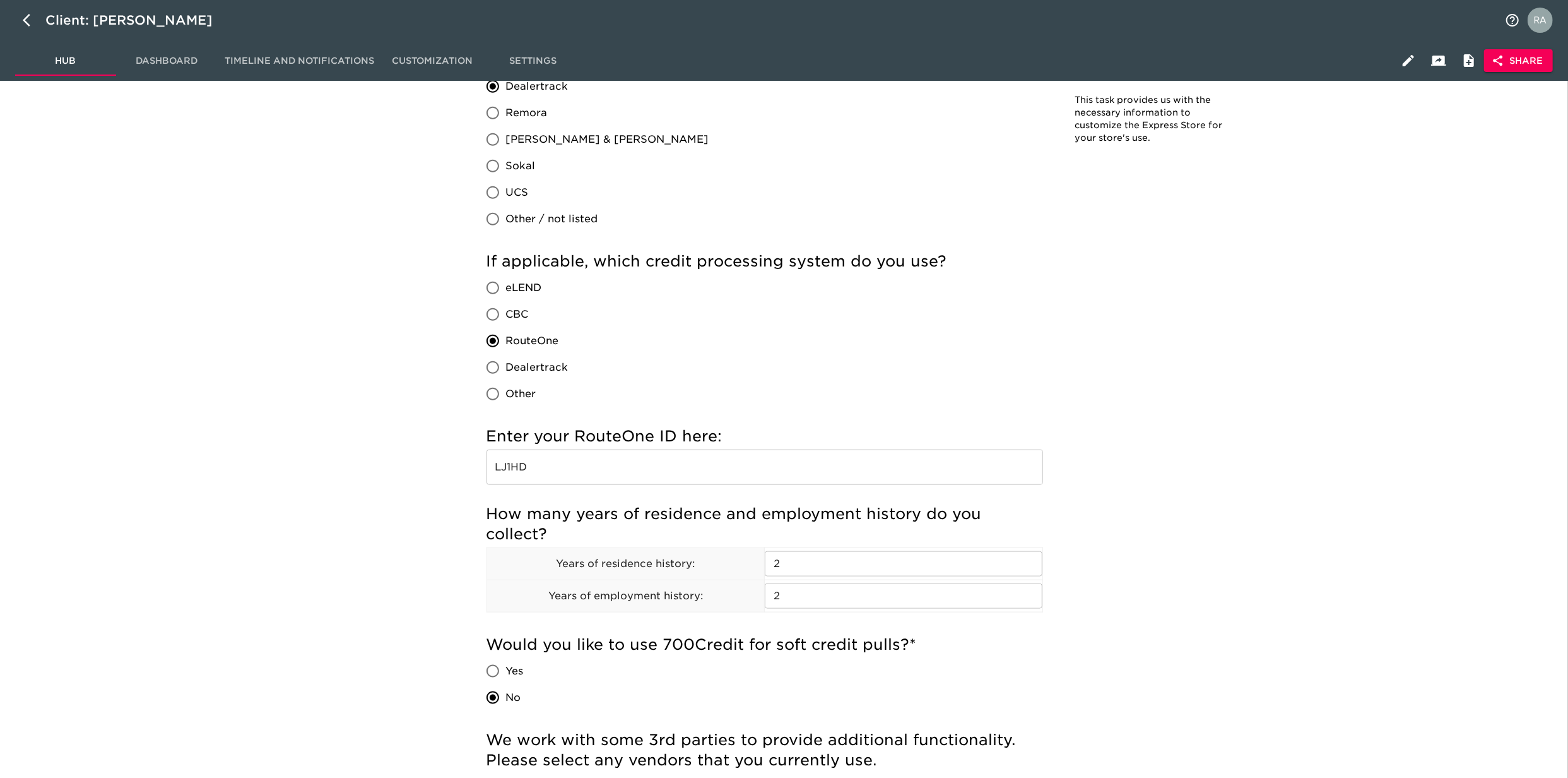
scroll to position [1235, 0]
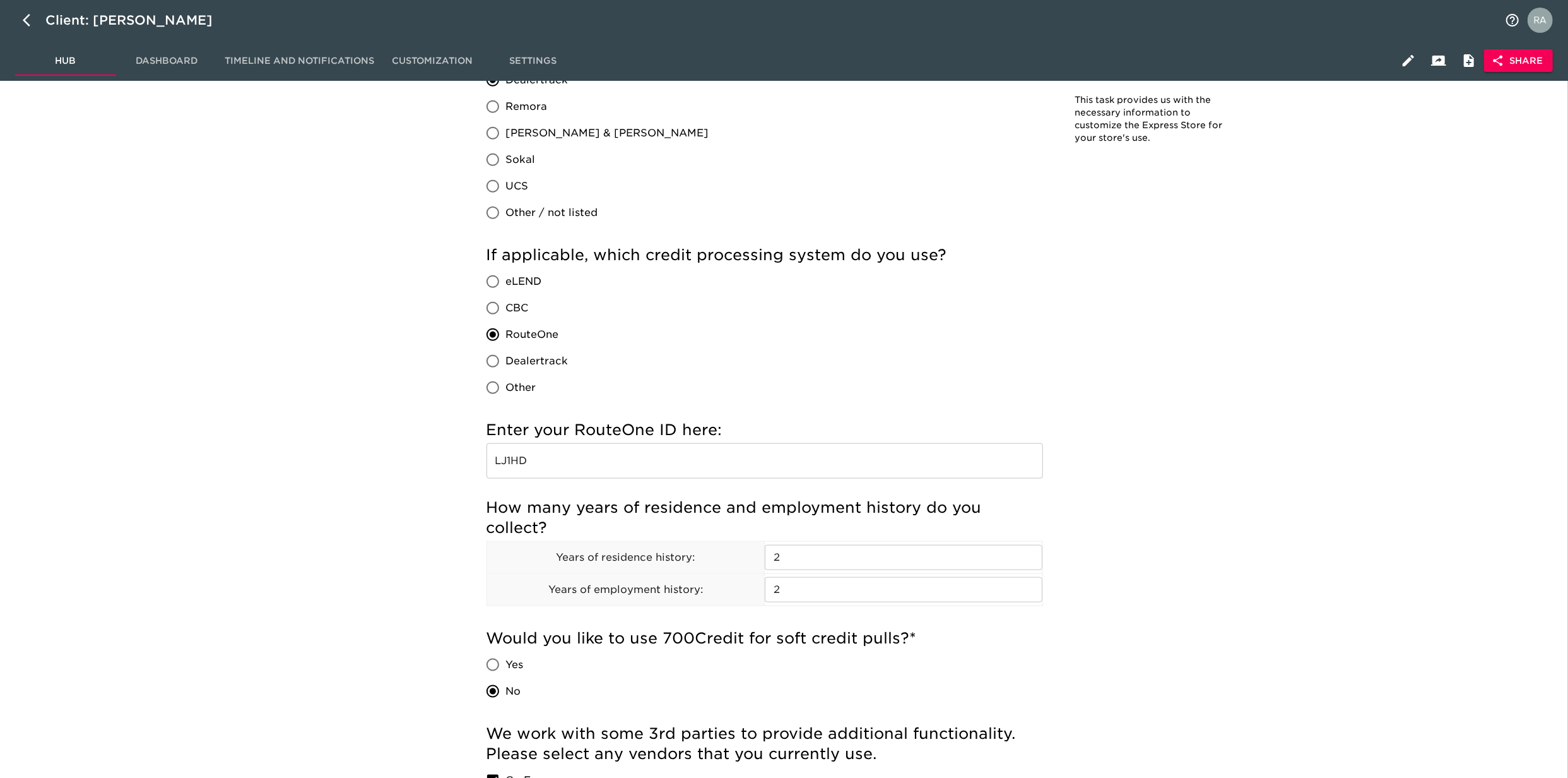
click at [504, 458] on input "LJ1HD" at bounding box center [765, 460] width 557 height 35
click at [1239, 392] on div "Store Details - Complete! Note: This task provides us with the necessary inform…" at bounding box center [865, 383] width 783 height 3047
click at [553, 455] on input "LJ1HD" at bounding box center [765, 460] width 557 height 35
click at [564, 460] on input "LJ1HD" at bounding box center [765, 460] width 557 height 35
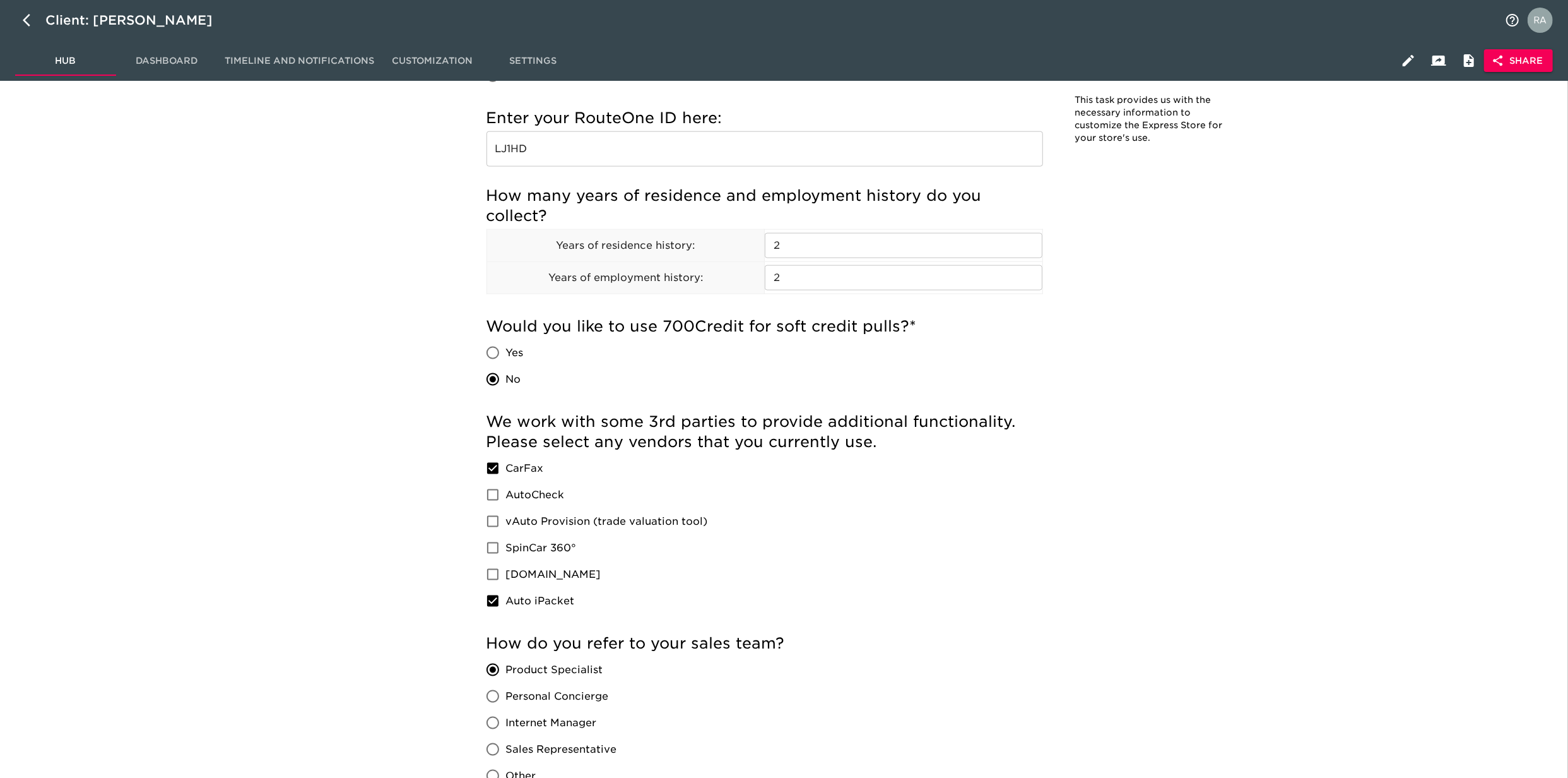
scroll to position [1571, 0]
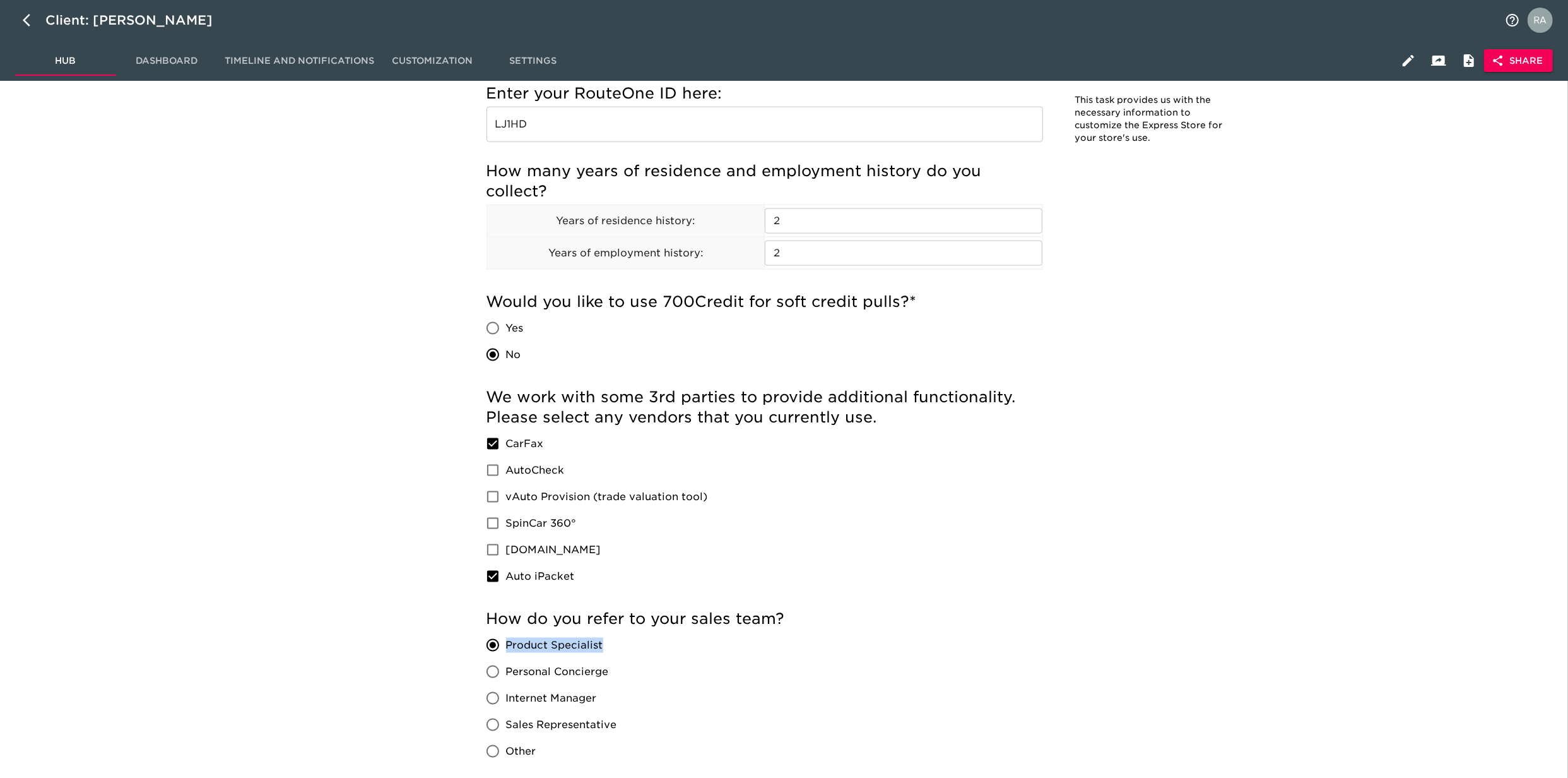
drag, startPoint x: 621, startPoint y: 638, endPoint x: 499, endPoint y: 654, distance: 123.0
click at [499, 654] on div "Product Specialist Personal Concierge Internet Manager Sales Representative Oth…" at bounding box center [557, 698] width 141 height 133
copy span "Product Specialist"
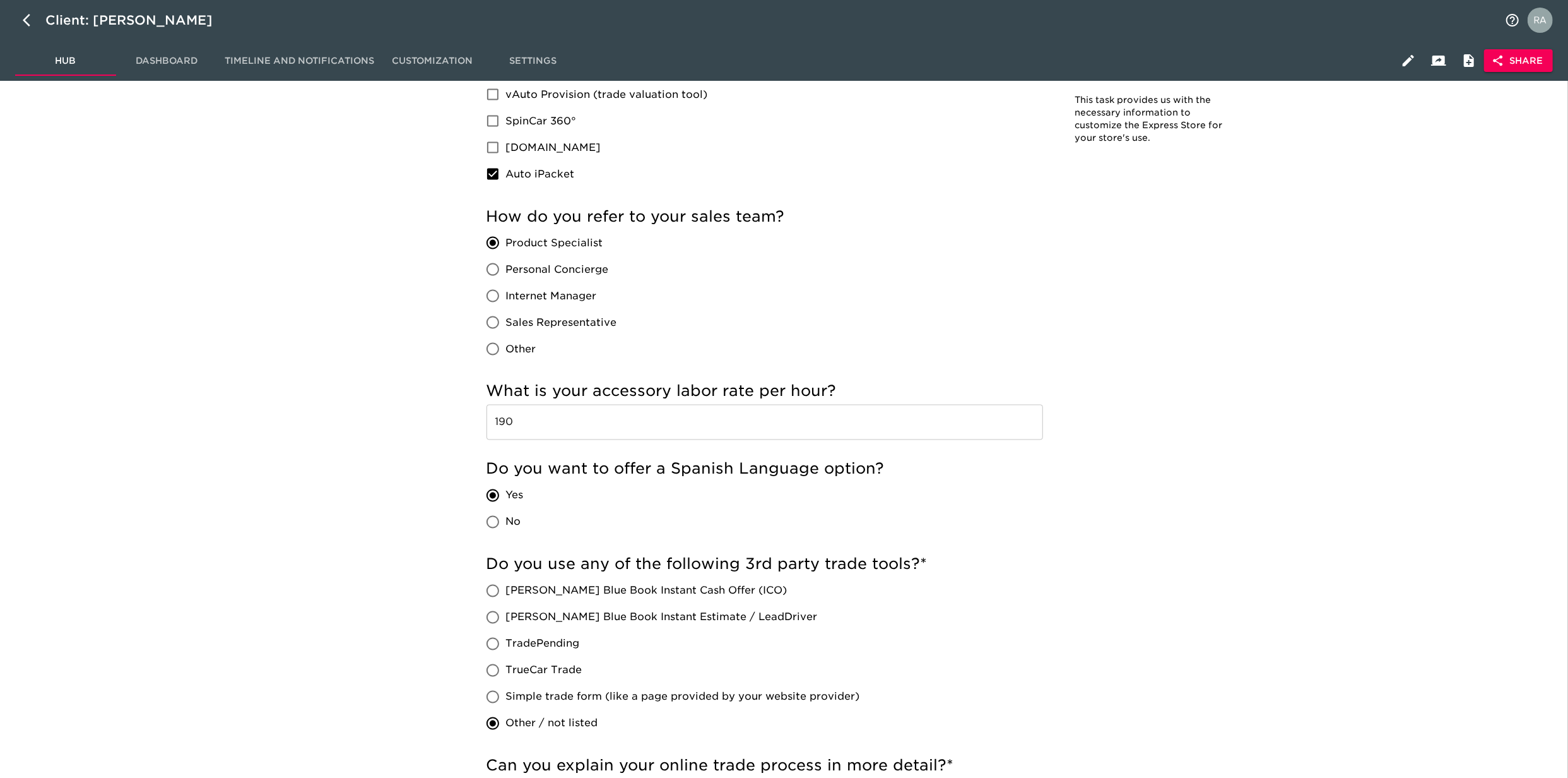
scroll to position [2020, 0]
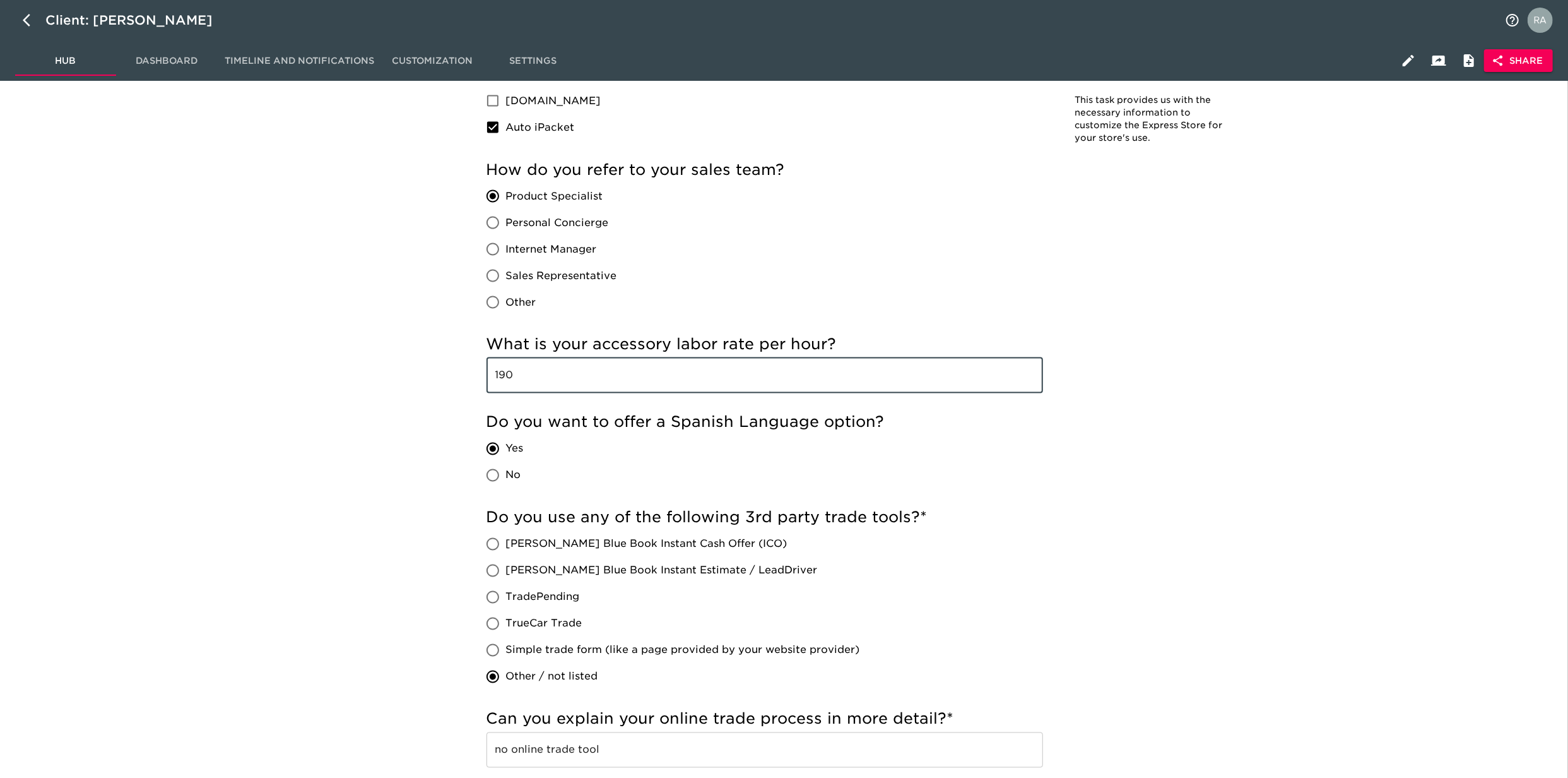
drag, startPoint x: 520, startPoint y: 377, endPoint x: 500, endPoint y: 366, distance: 22.8
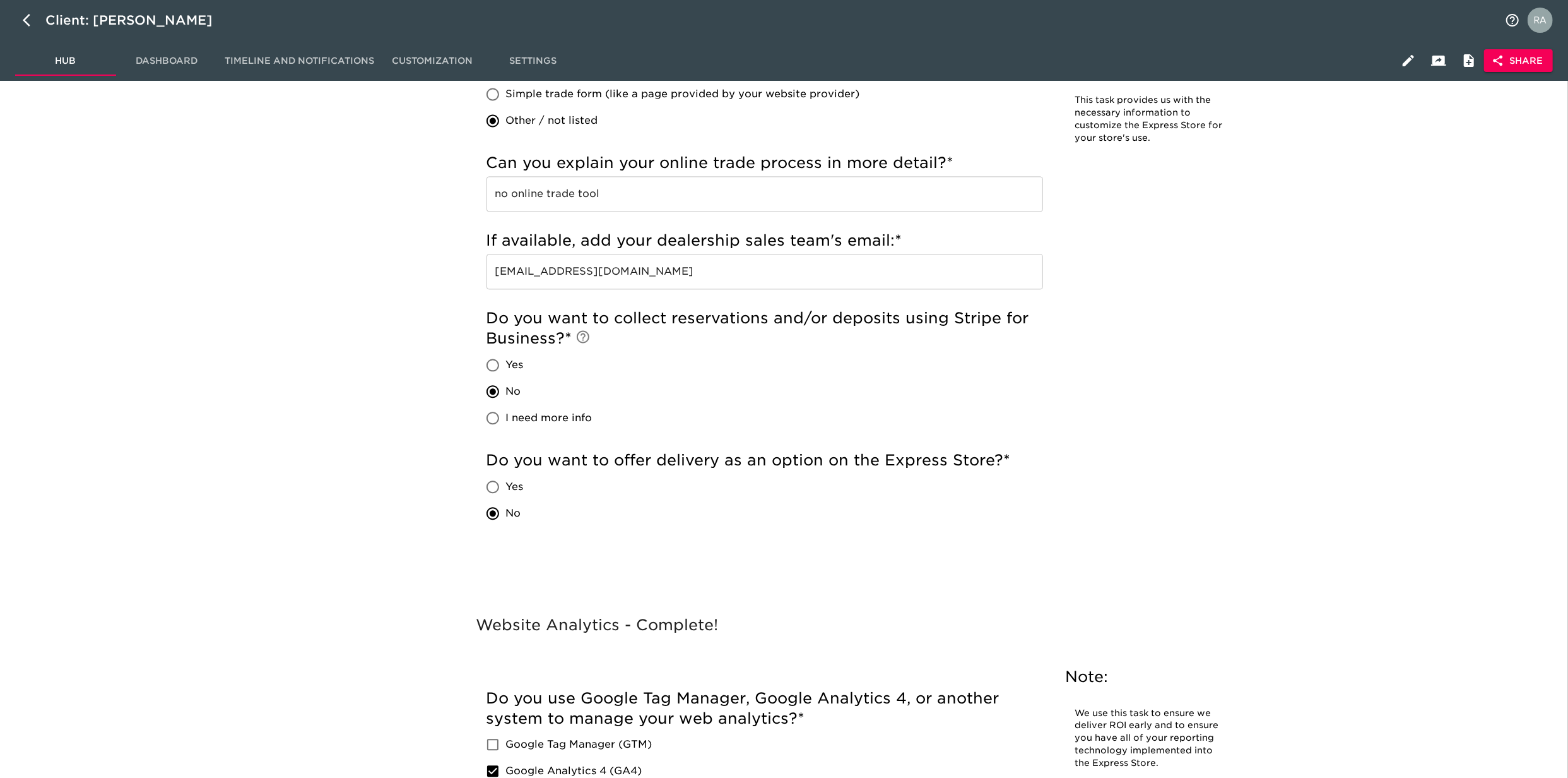
scroll to position [2637, 0]
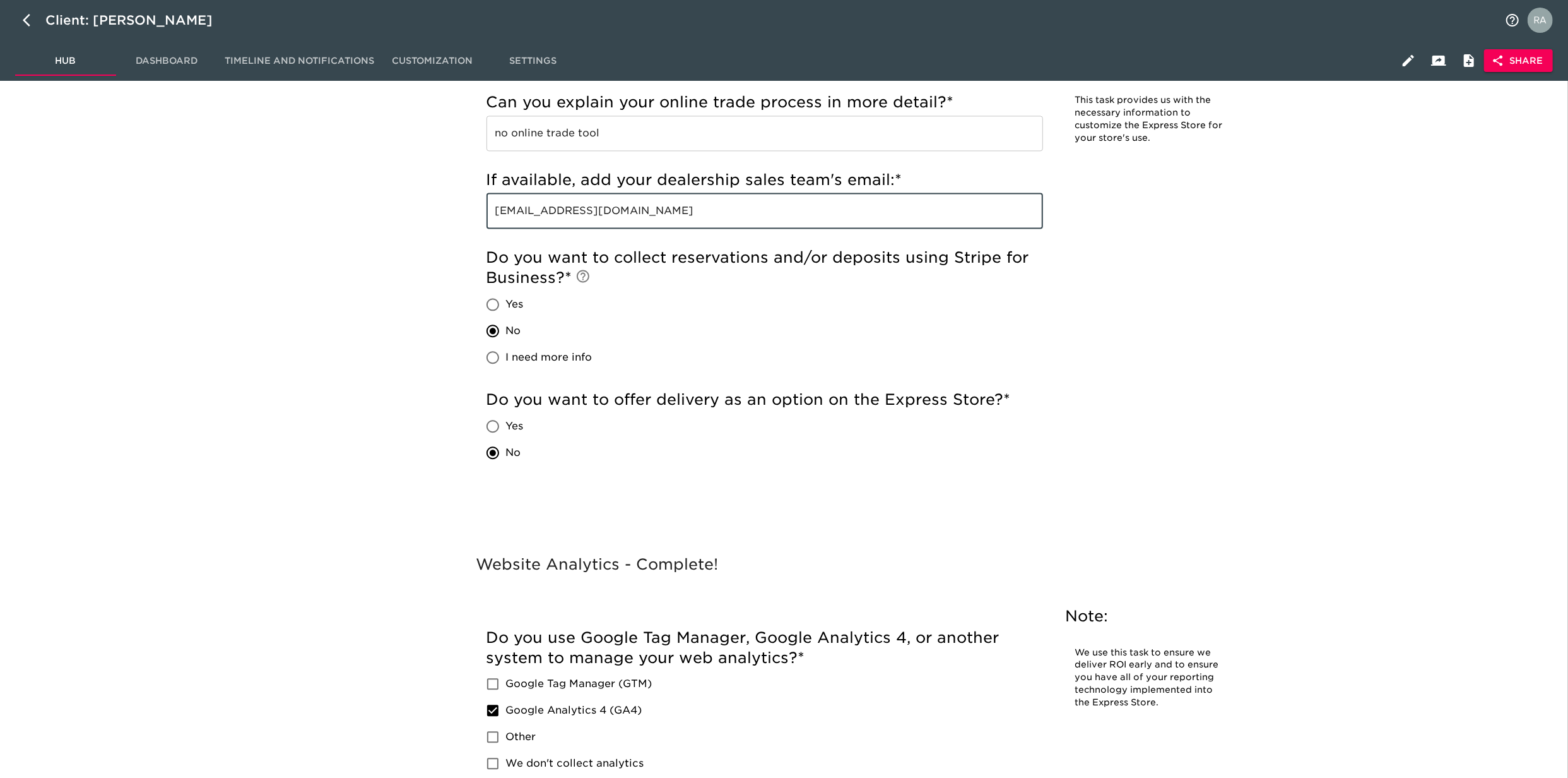
drag, startPoint x: 624, startPoint y: 208, endPoint x: 461, endPoint y: 212, distance: 163.0
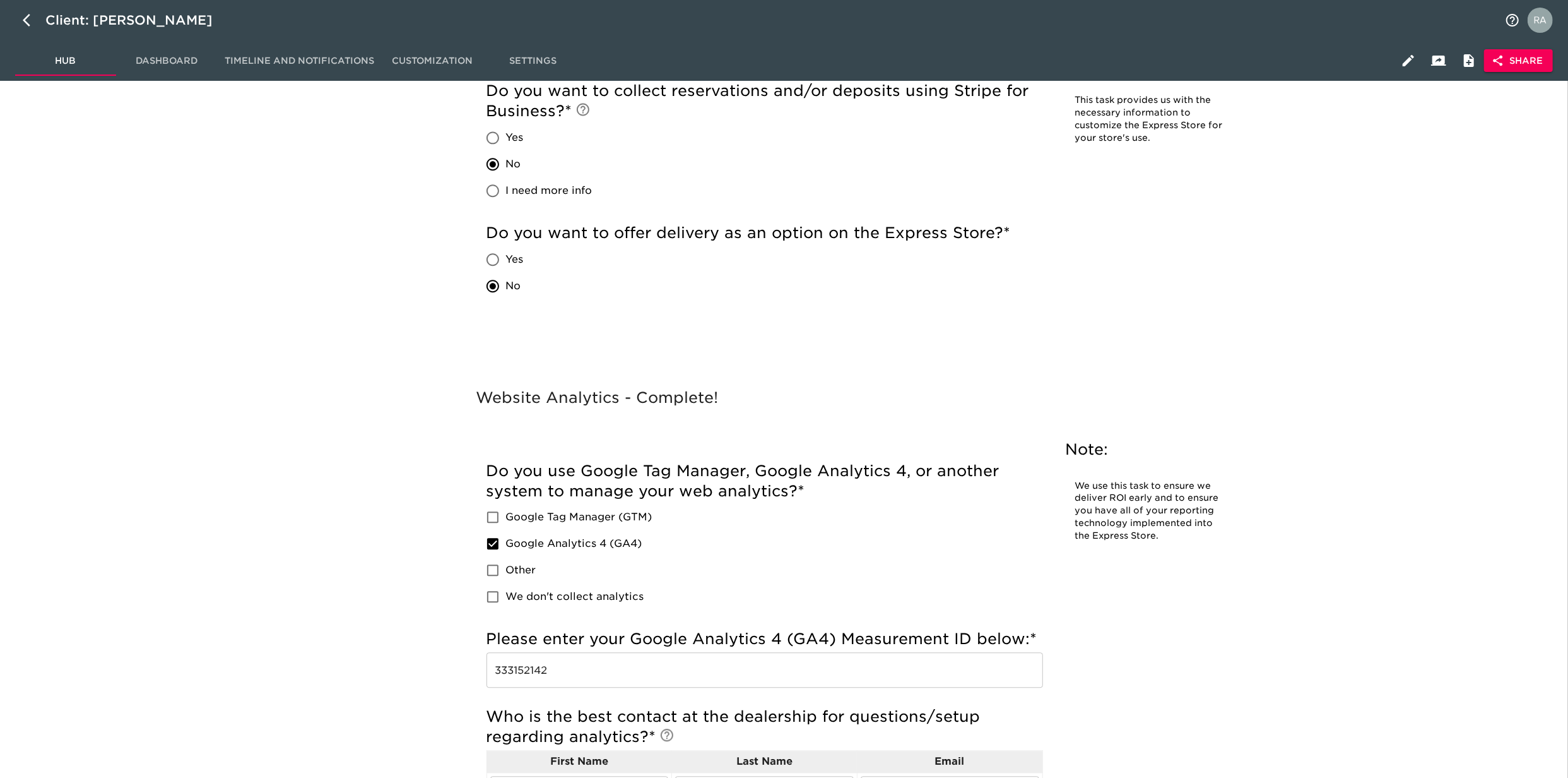
scroll to position [2917, 0]
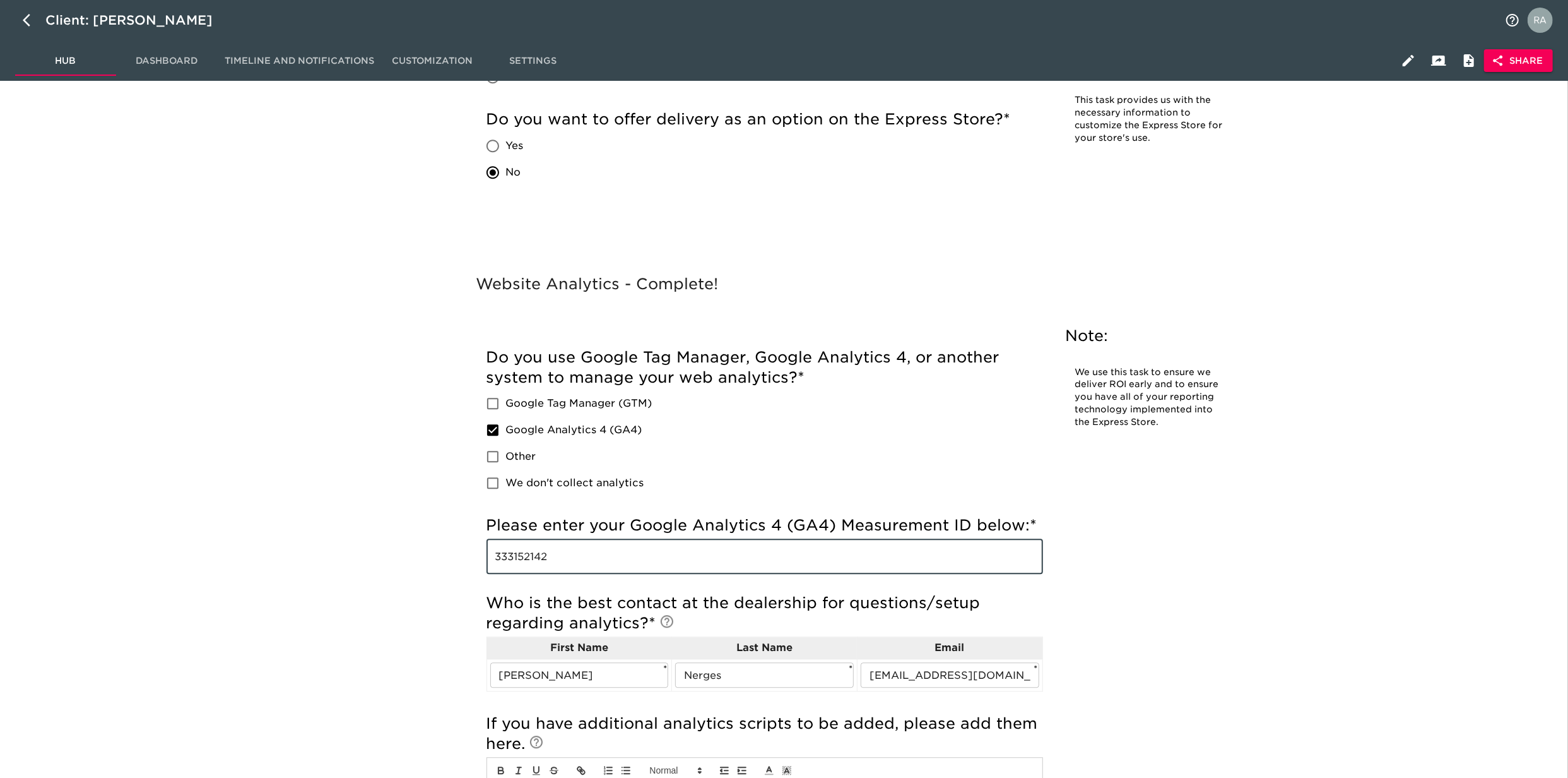
drag, startPoint x: 568, startPoint y: 551, endPoint x: 444, endPoint y: 559, distance: 124.3
click at [444, 559] on div "Website Analytics - Complete! Note: We use this task to ensure we deliver ROI e…" at bounding box center [865, 603] width 1391 height 662
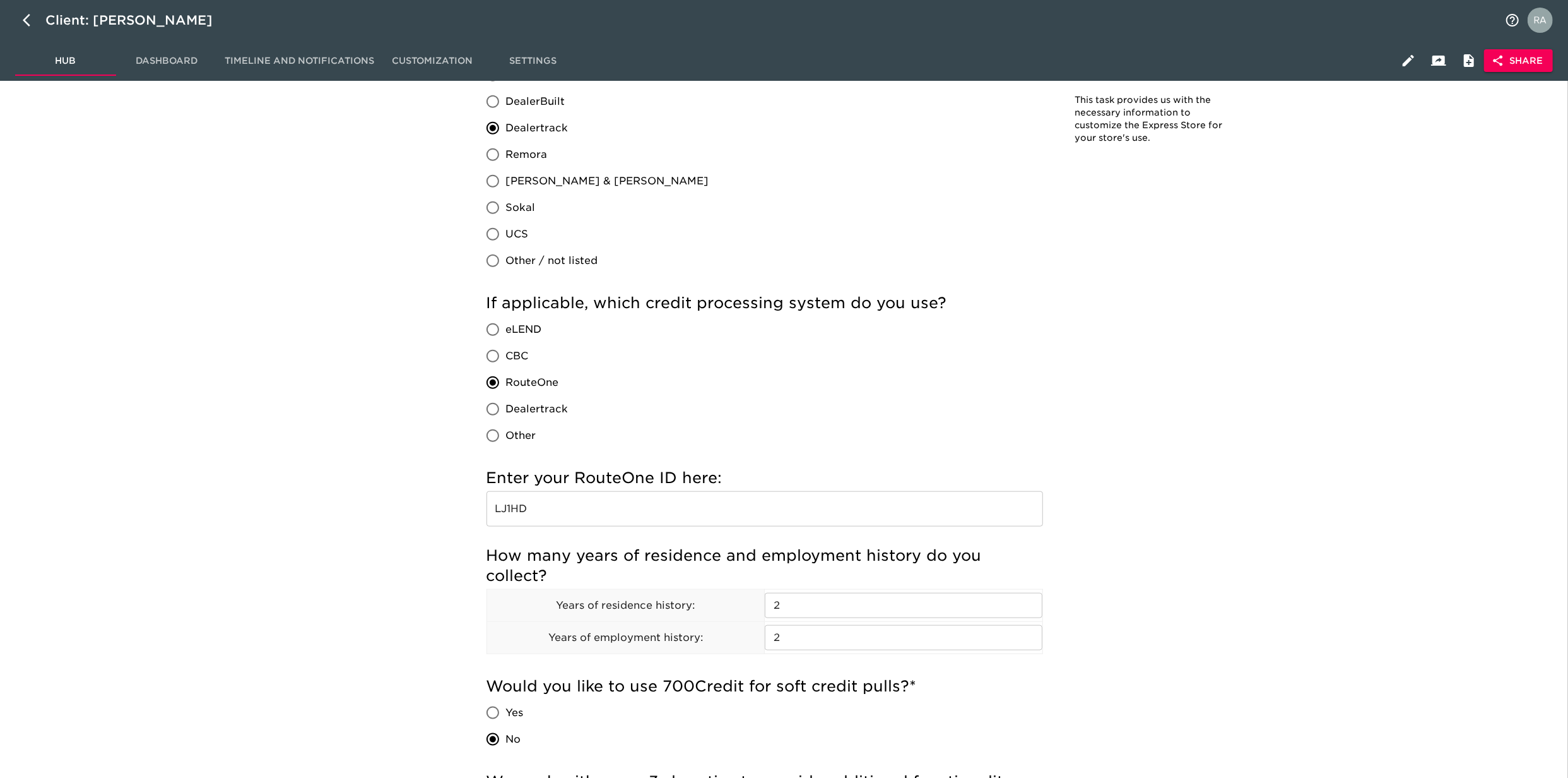
scroll to position [1169, 0]
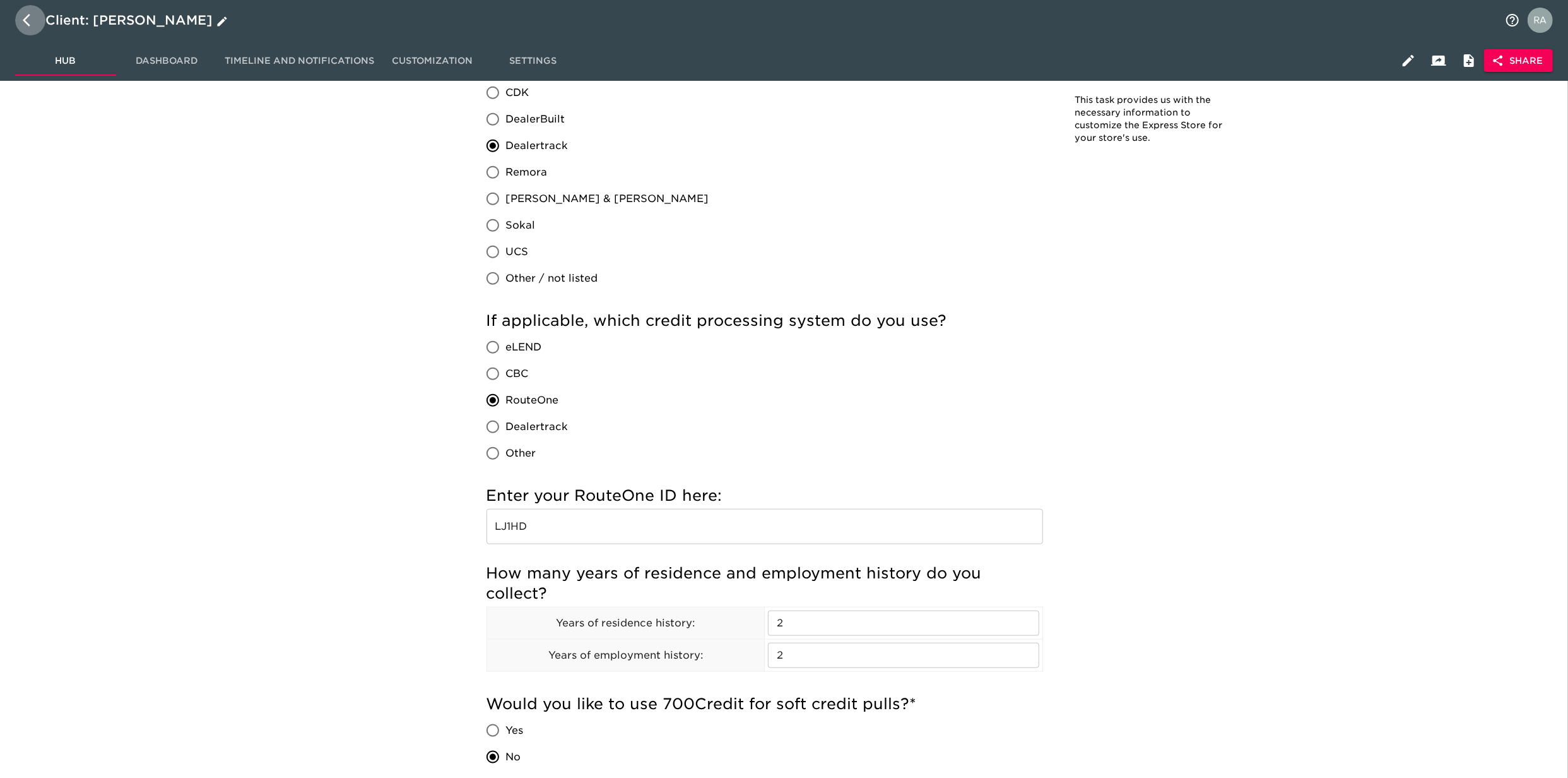
click at [29, 23] on icon "button" at bounding box center [30, 20] width 15 height 15
select select "10"
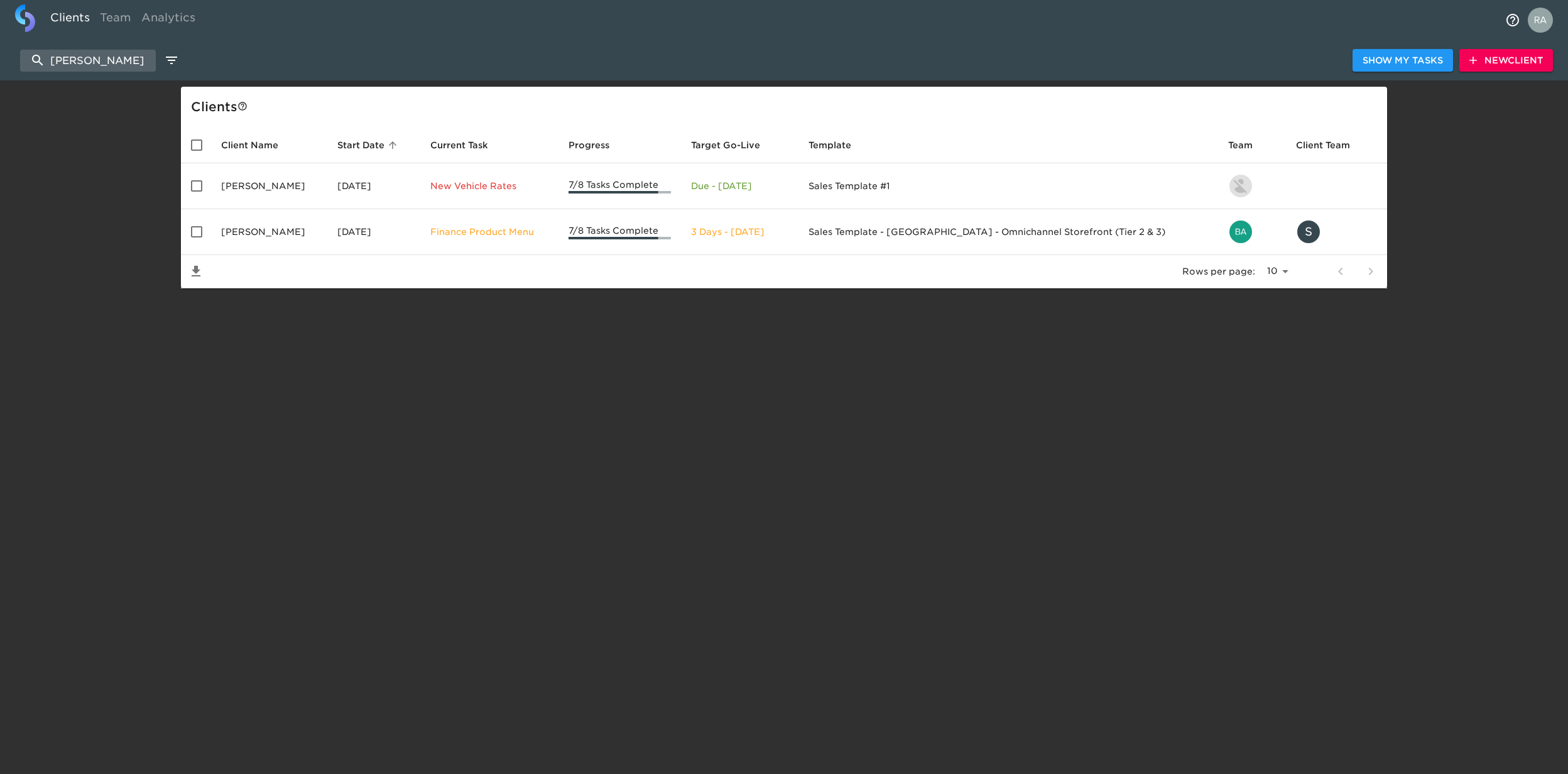
drag, startPoint x: 118, startPoint y: 64, endPoint x: 16, endPoint y: 68, distance: 102.1
click at [16, 68] on div "[PERSON_NAME] Show My Tasks New Client" at bounding box center [784, 60] width 1568 height 40
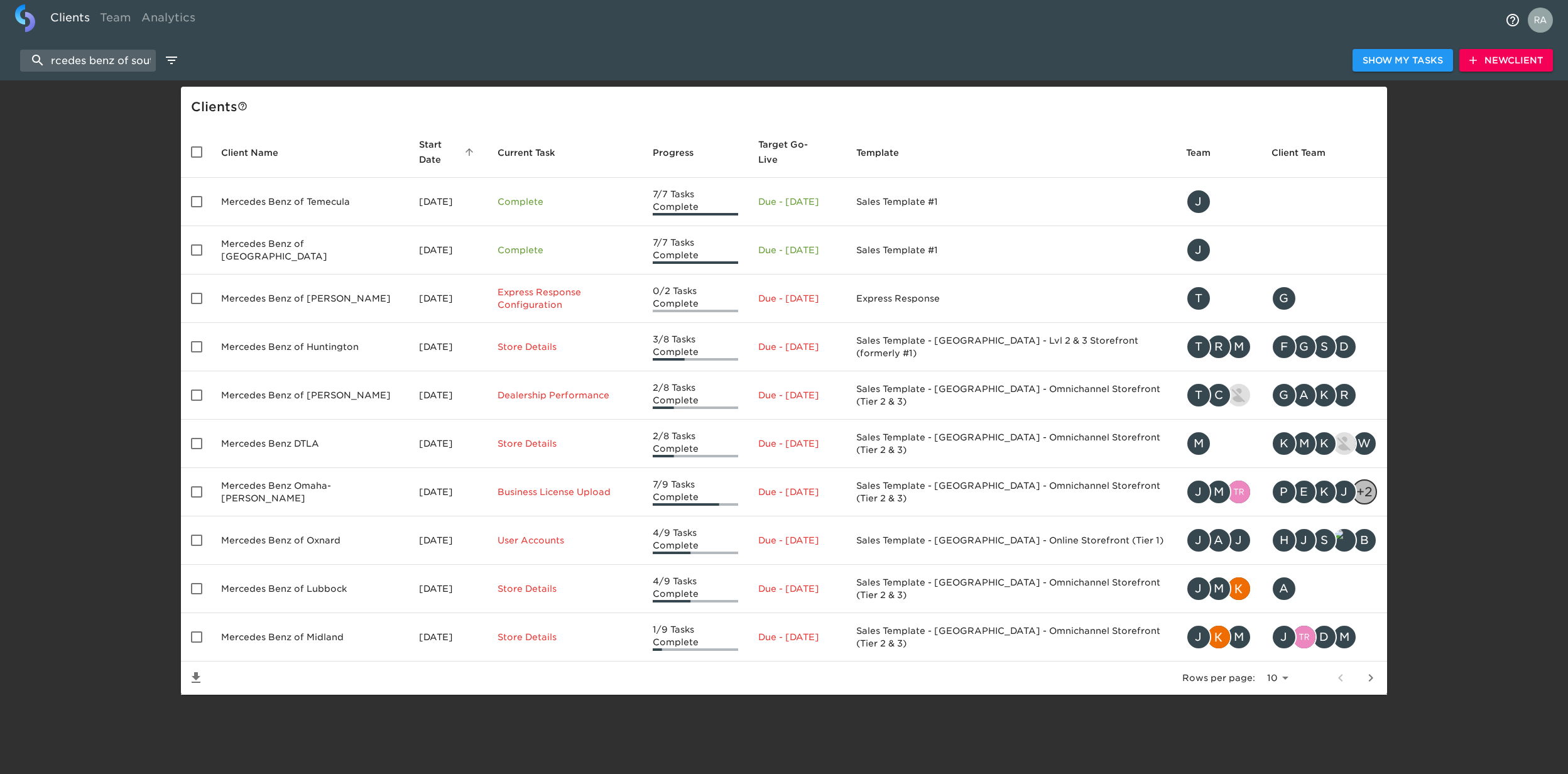
scroll to position [0, 26]
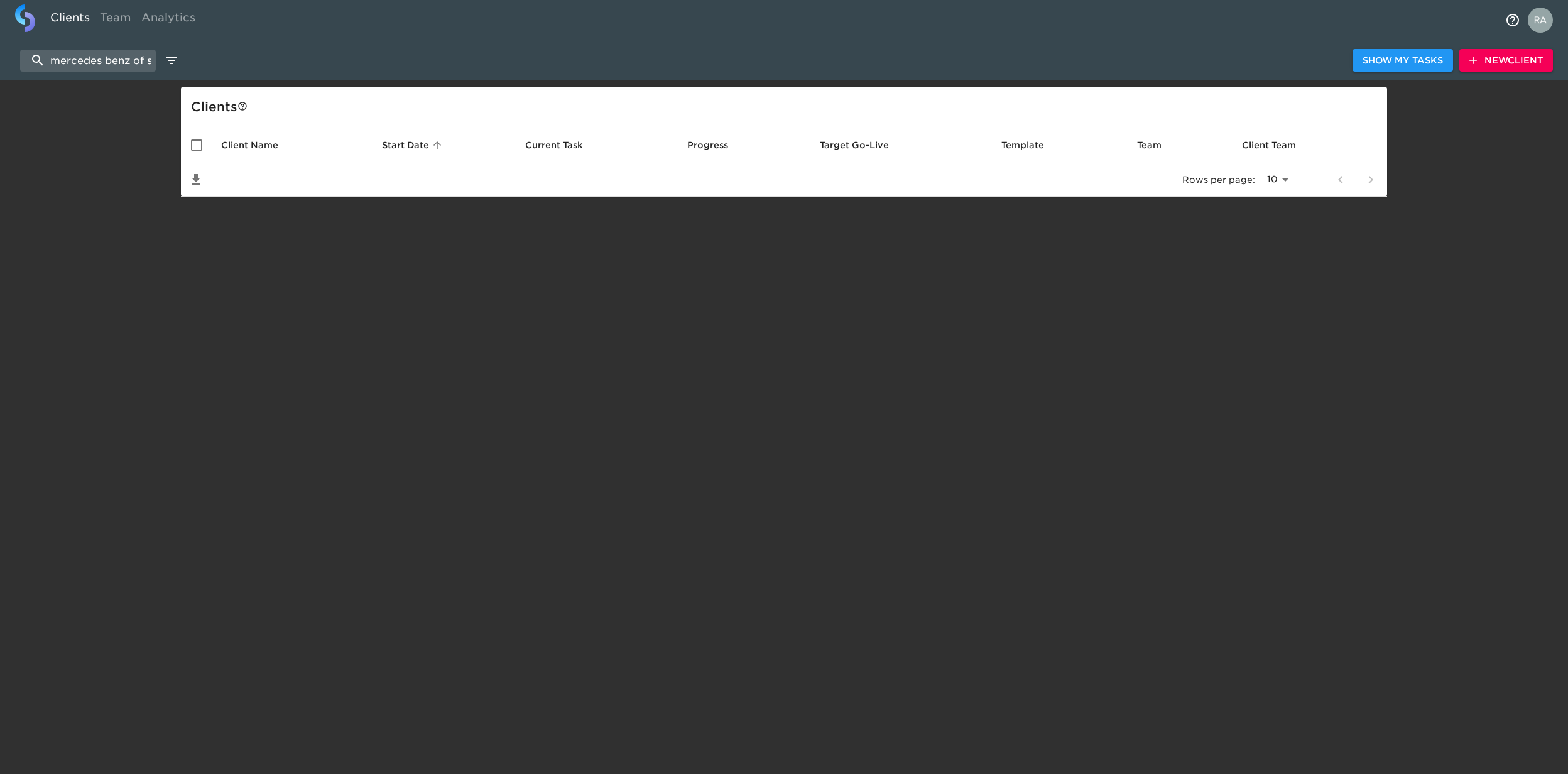
drag, startPoint x: 124, startPoint y: 58, endPoint x: -4, endPoint y: 66, distance: 128.2
click at [0, 66] on html "Clients Team Analytics mercedes benz of south Show My Tasks New Client Client s…" at bounding box center [784, 118] width 1568 height 237
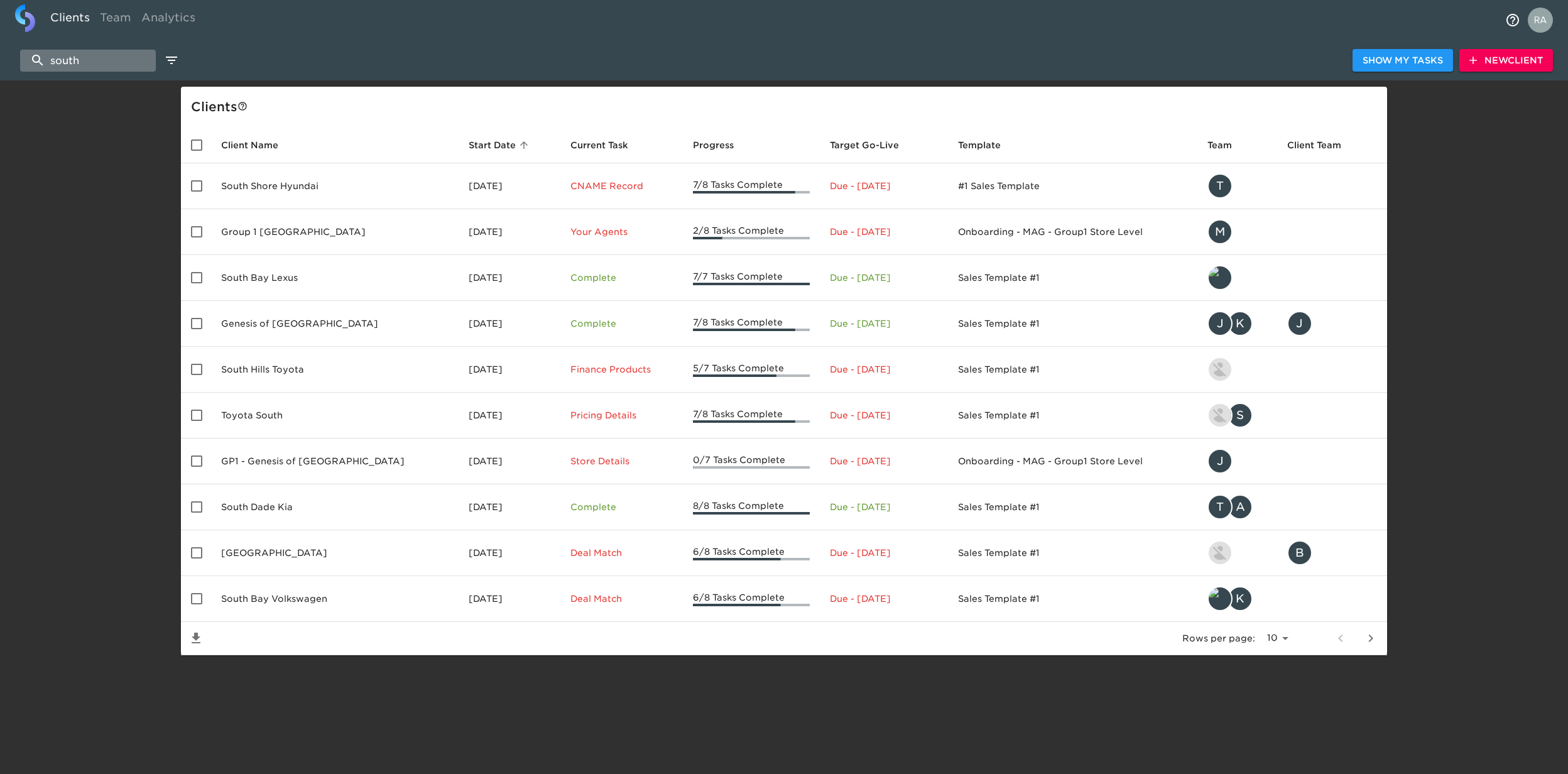
click at [103, 52] on input "south" at bounding box center [88, 61] width 136 height 22
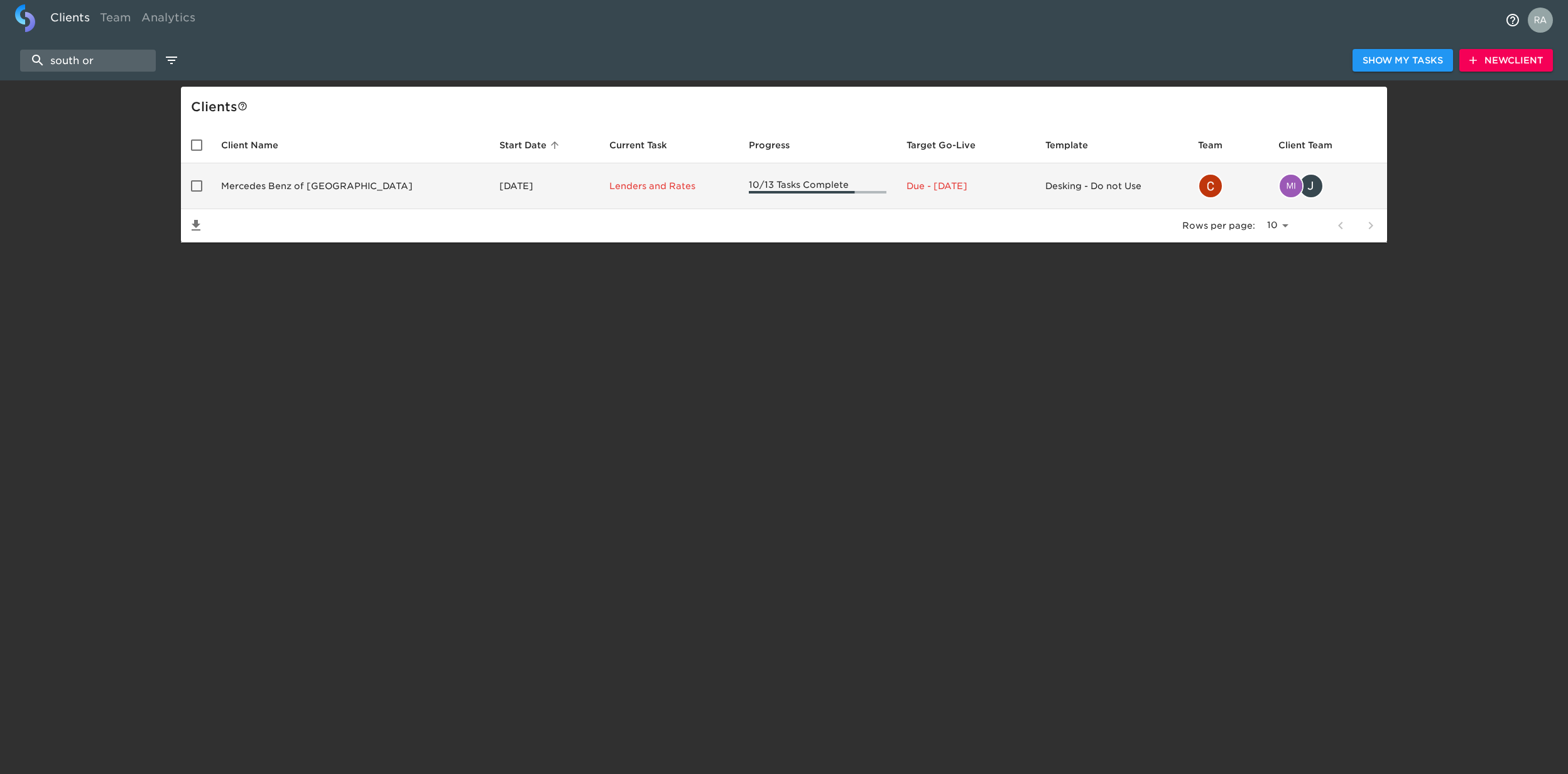
type input "south or"
click at [340, 182] on td "Mercedes Benz of [GEOGRAPHIC_DATA]" at bounding box center [350, 186] width 278 height 46
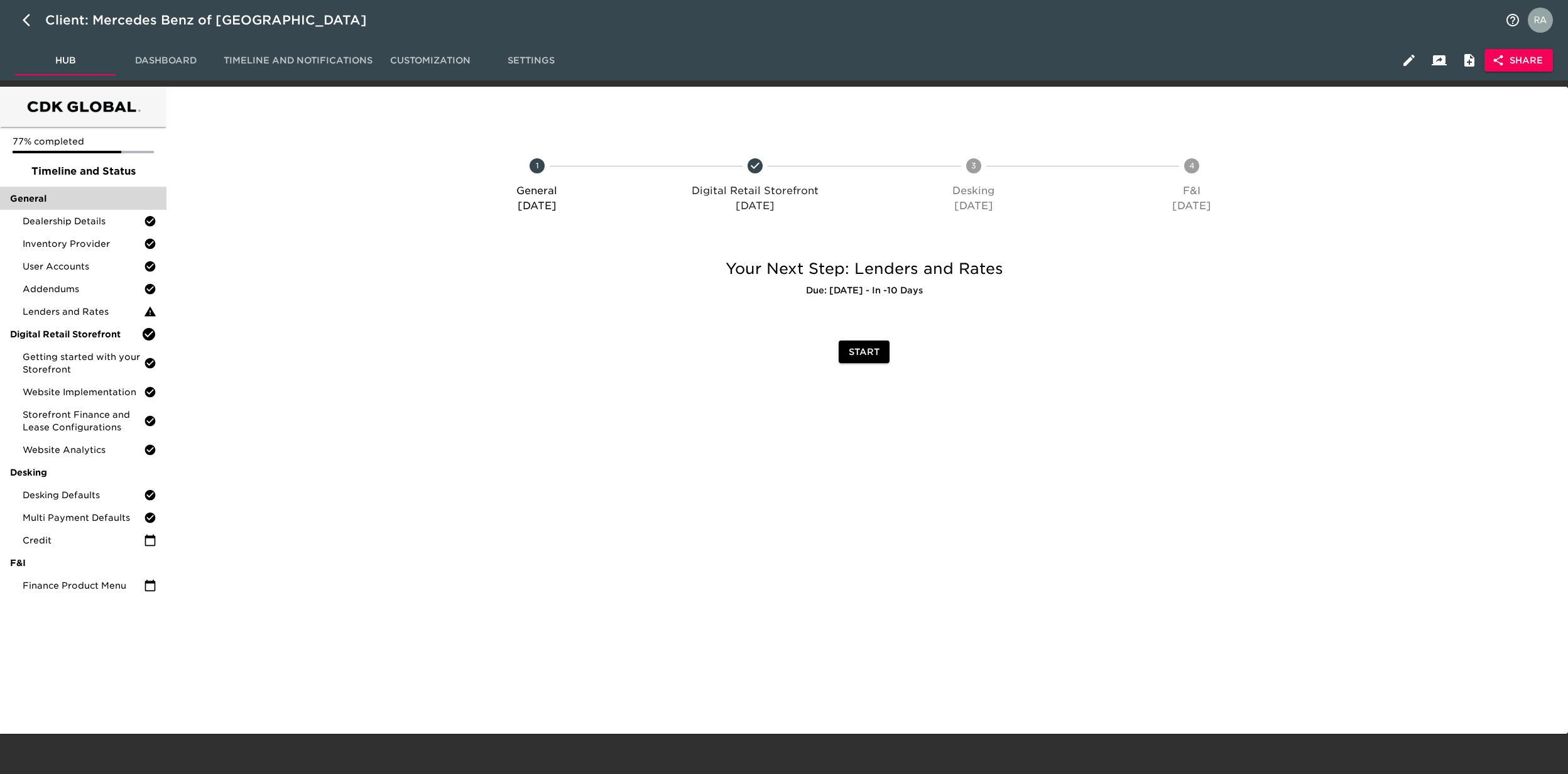
click at [55, 199] on span "General" at bounding box center [83, 199] width 147 height 13
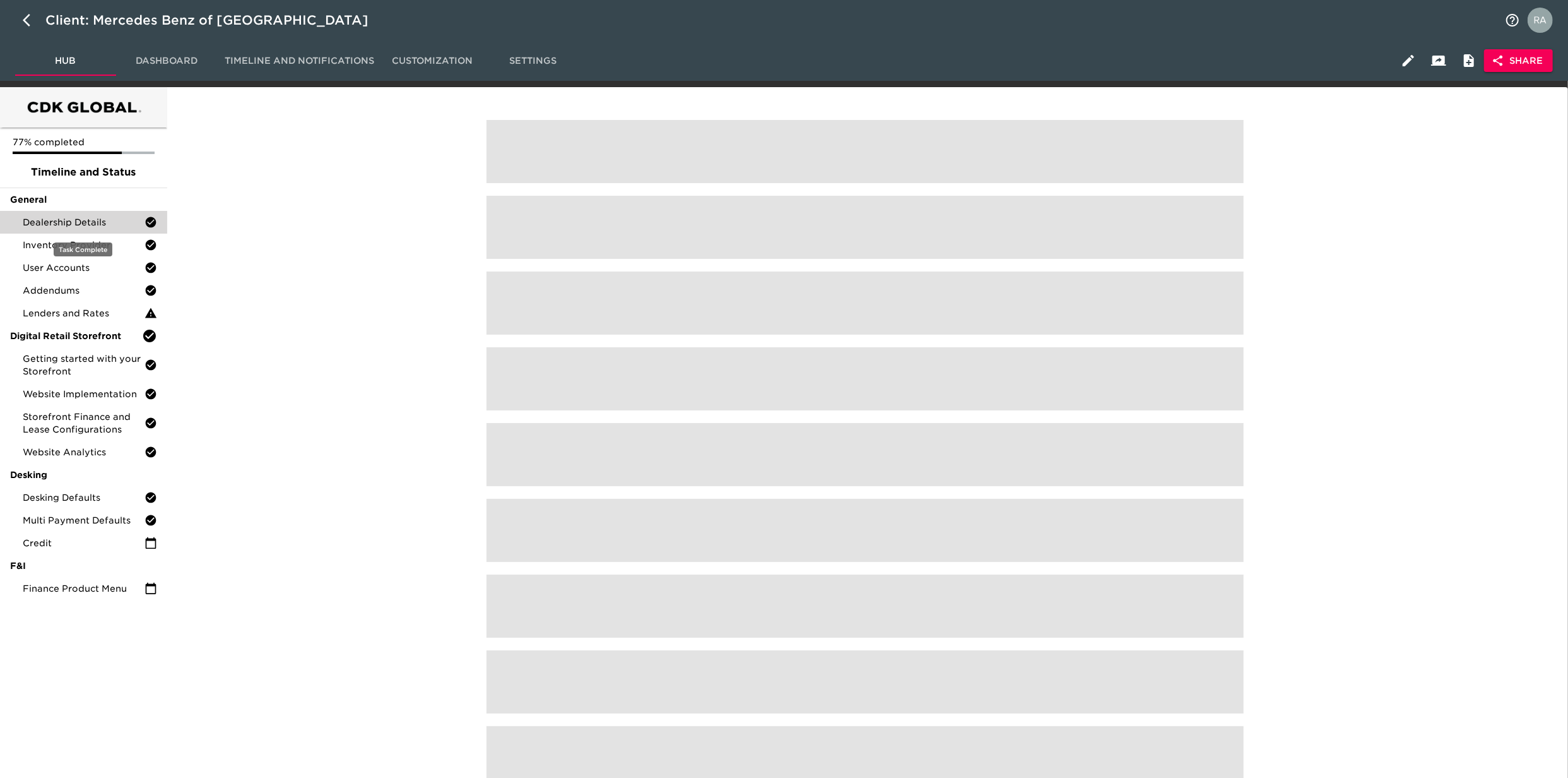
click at [68, 222] on span "Dealership Details" at bounding box center [83, 222] width 122 height 13
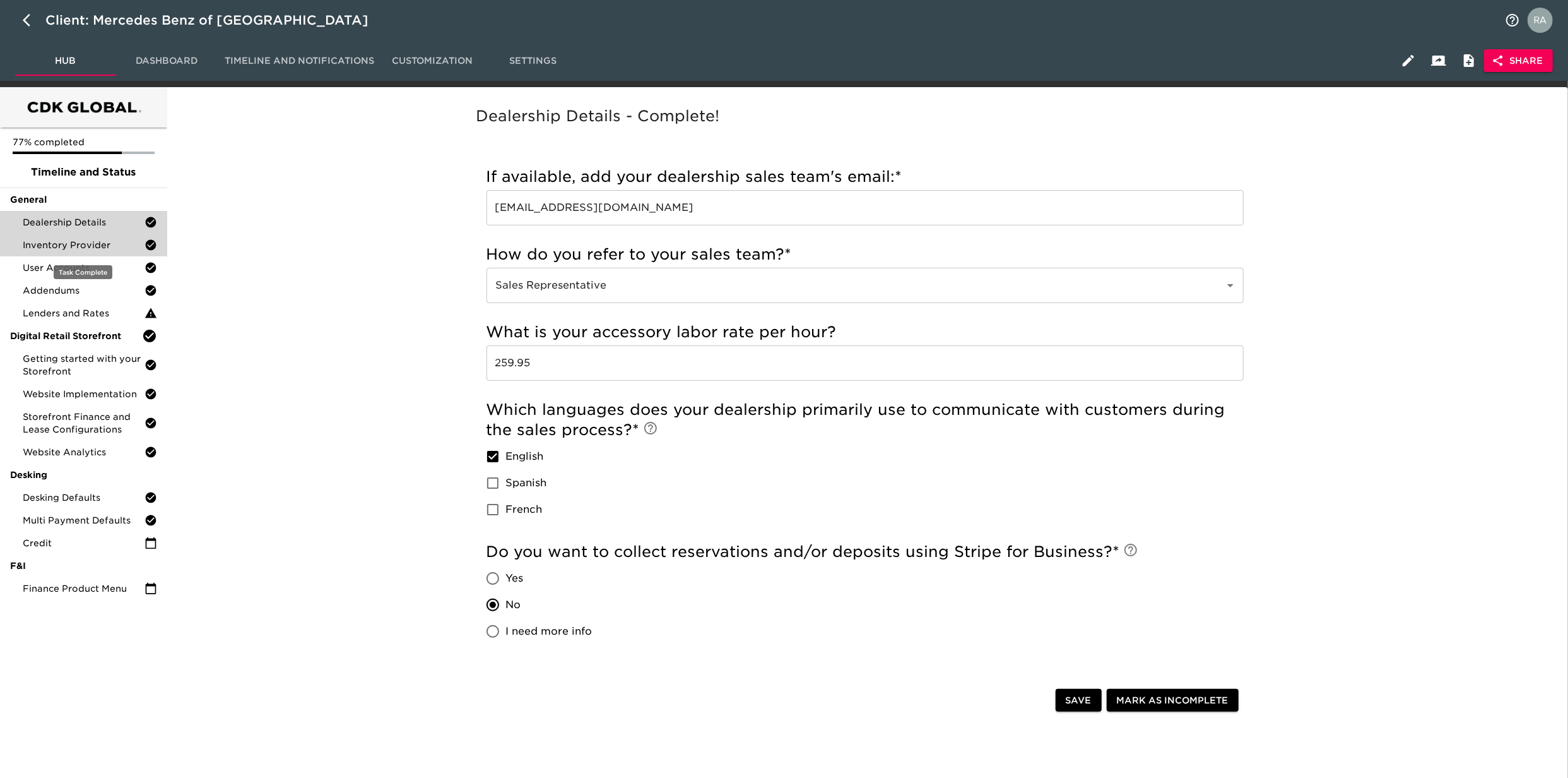
click at [66, 239] on span "Inventory Provider" at bounding box center [83, 245] width 122 height 13
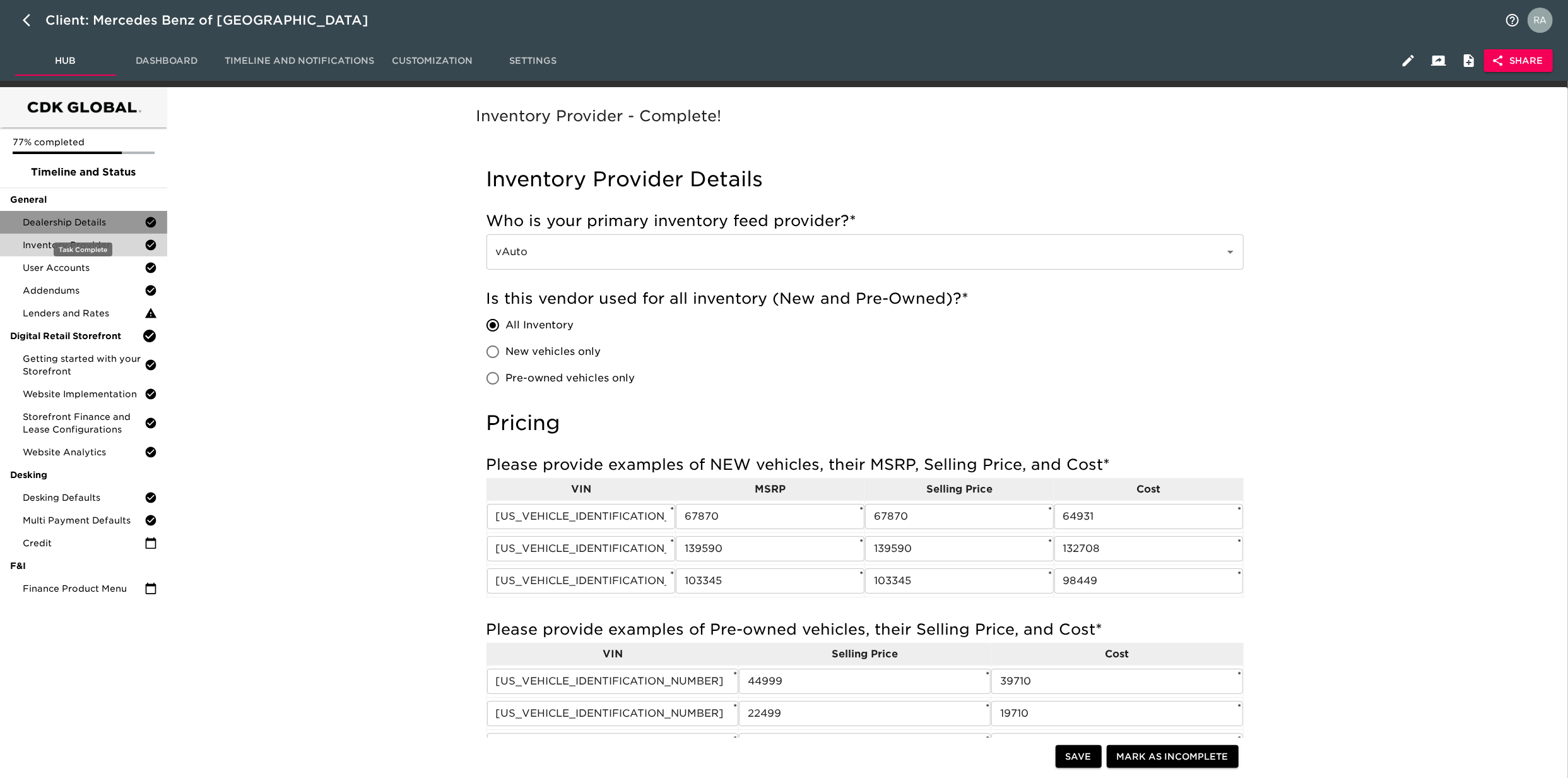
click at [66, 232] on div "Dealership Details" at bounding box center [83, 222] width 167 height 22
